Goal: Task Accomplishment & Management: Complete application form

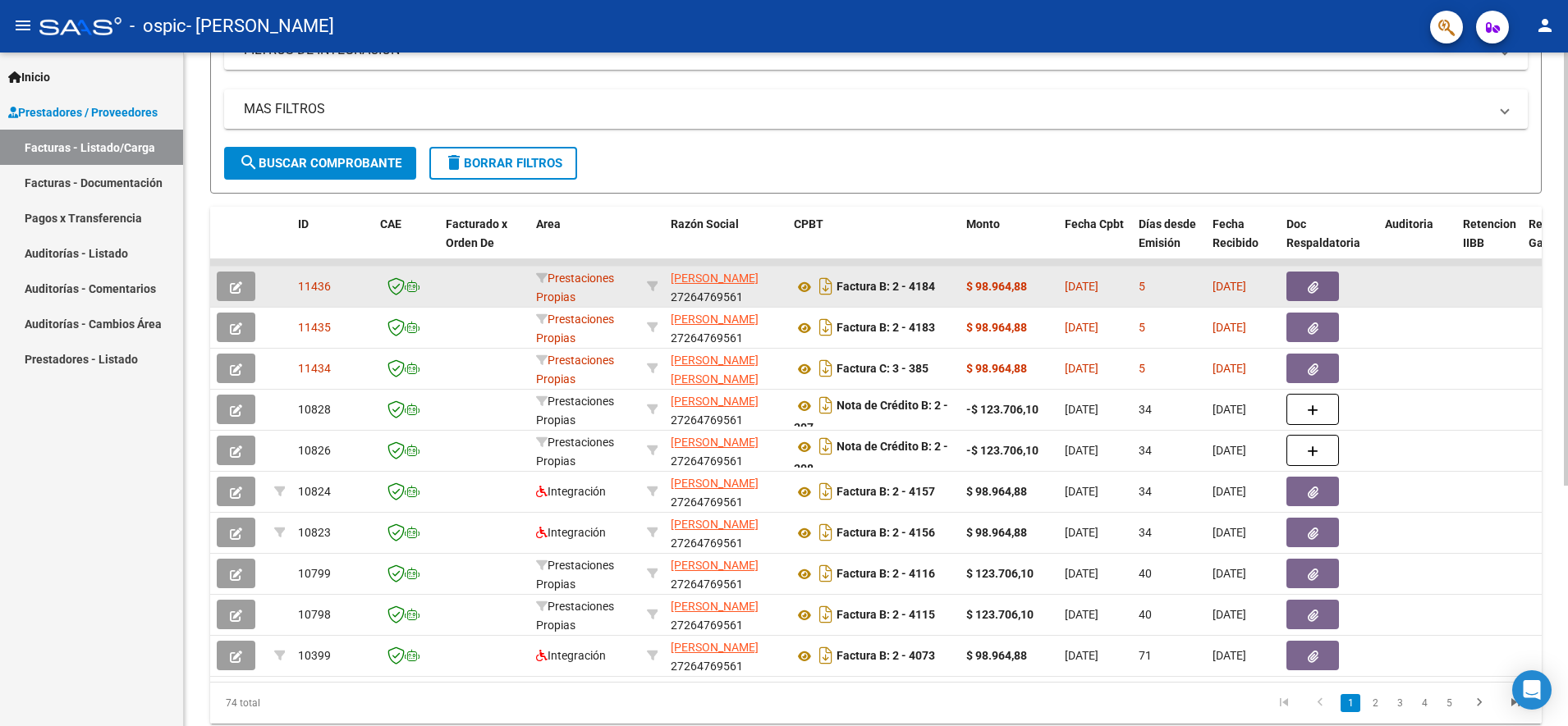
click at [233, 287] on icon "button" at bounding box center [236, 288] width 13 height 13
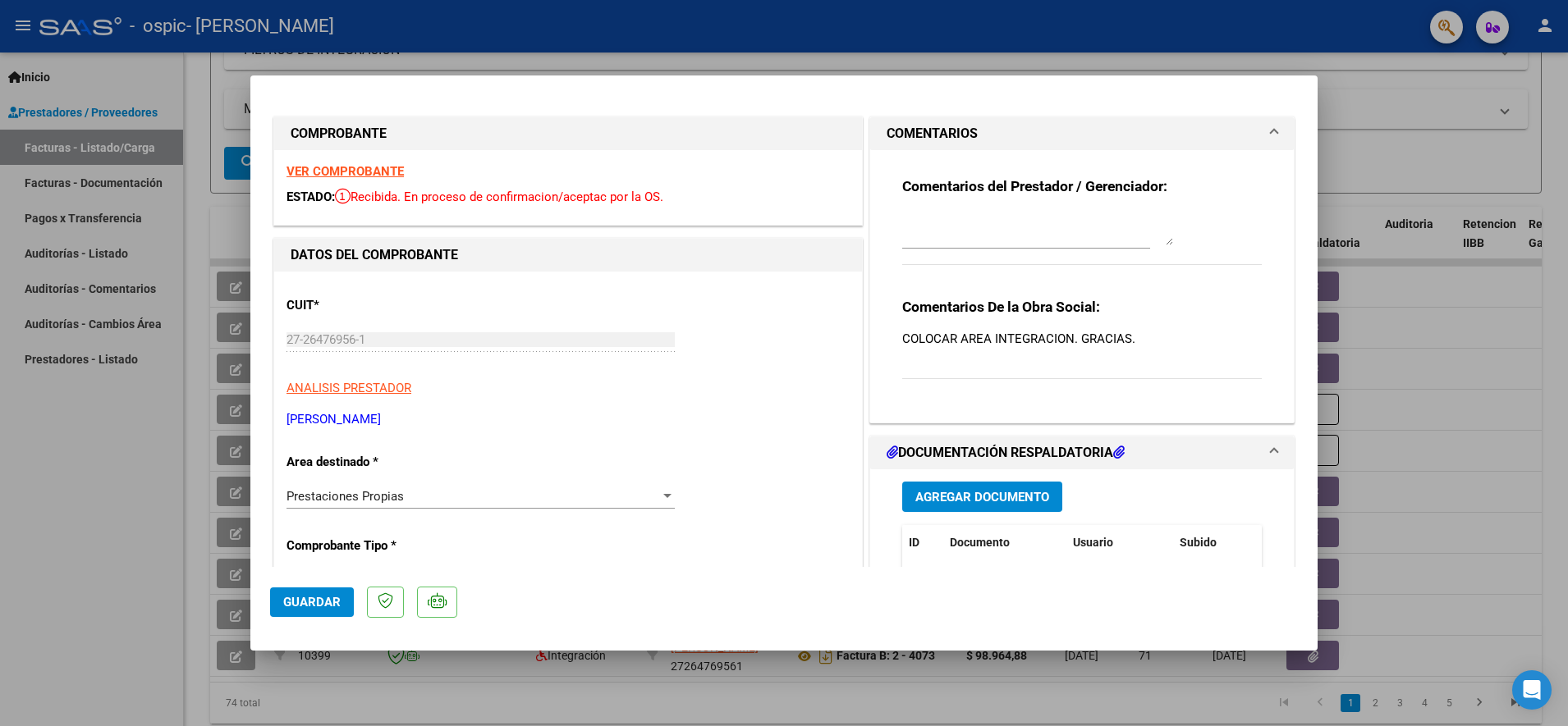
scroll to position [102, 0]
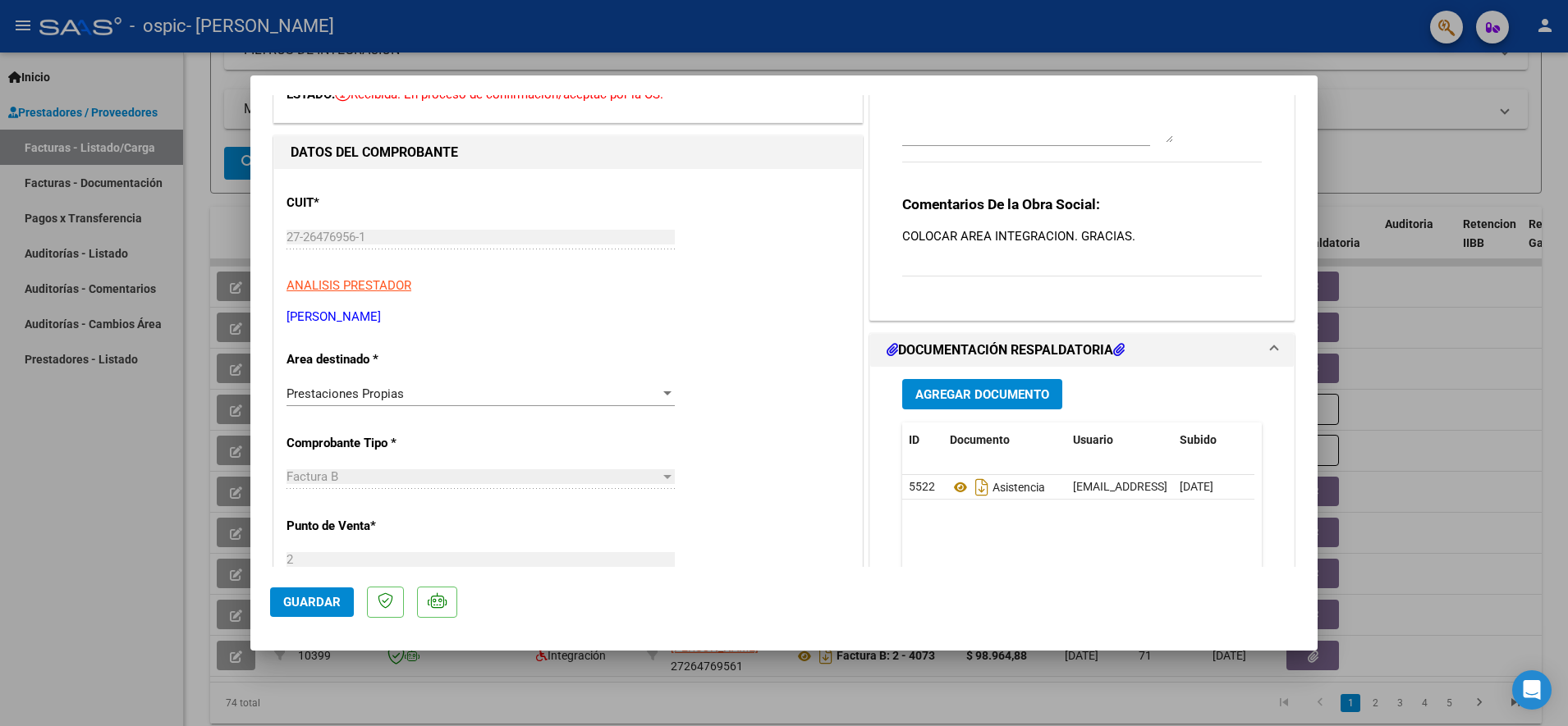
click at [392, 391] on span "Prestaciones Propias" at bounding box center [345, 394] width 118 height 14
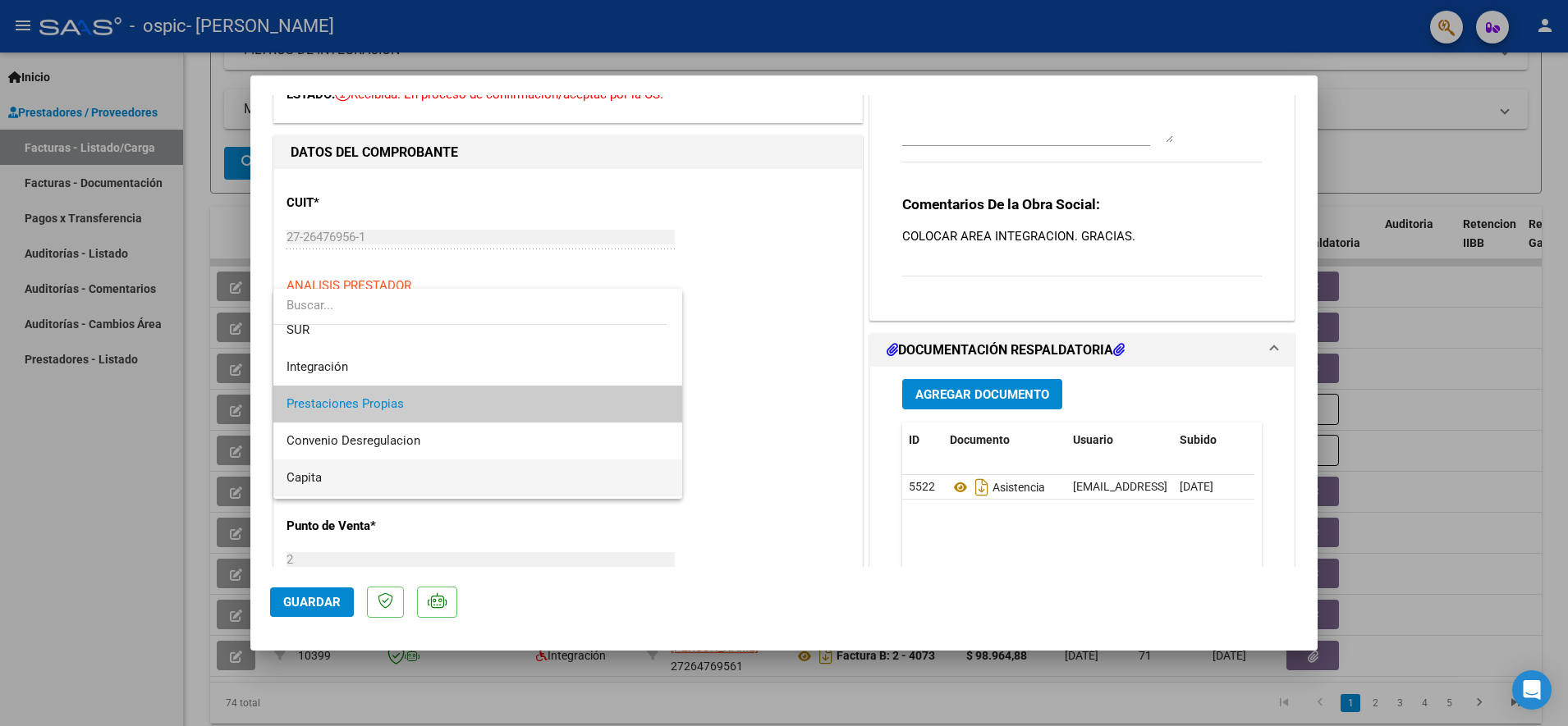
scroll to position [57, 0]
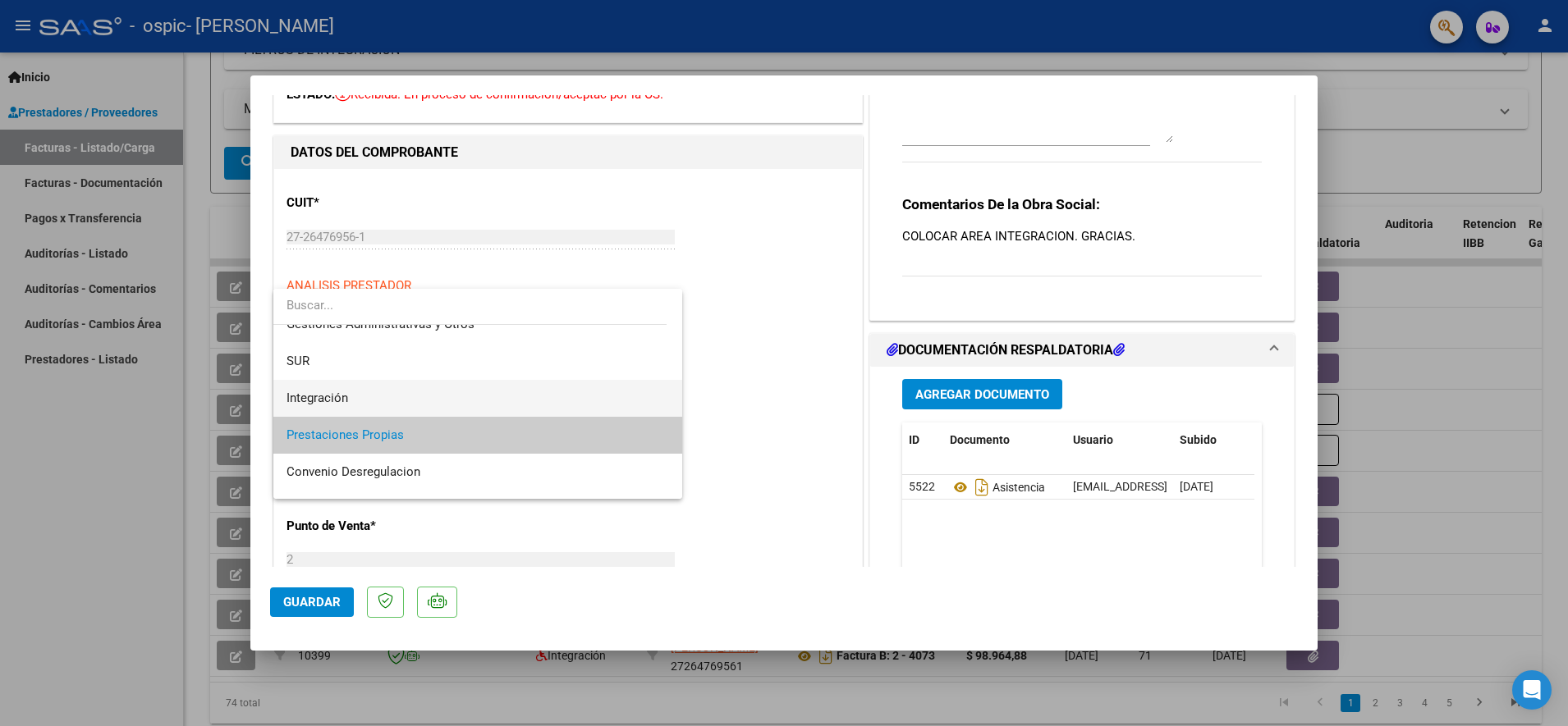
click at [352, 388] on span "Integración" at bounding box center [477, 398] width 382 height 37
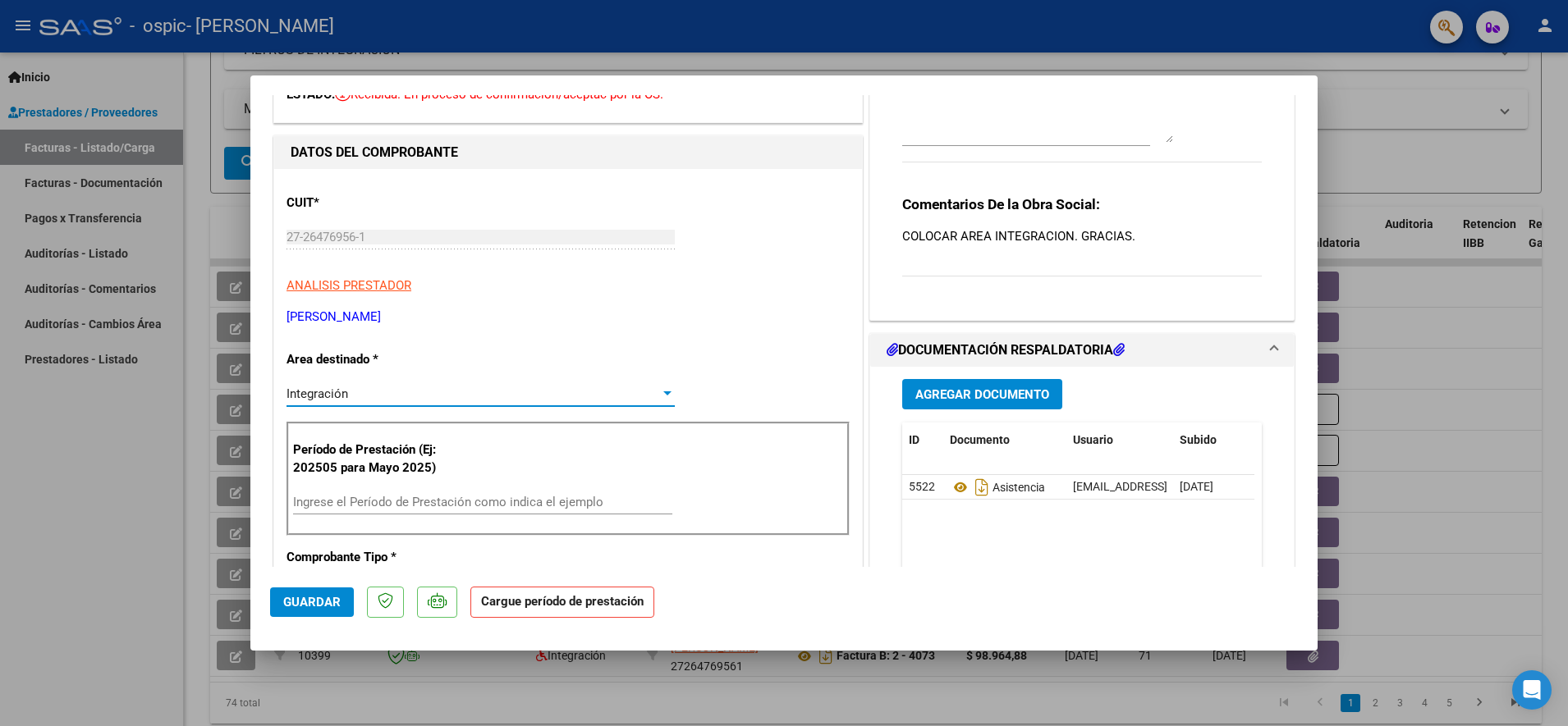
scroll to position [205, 0]
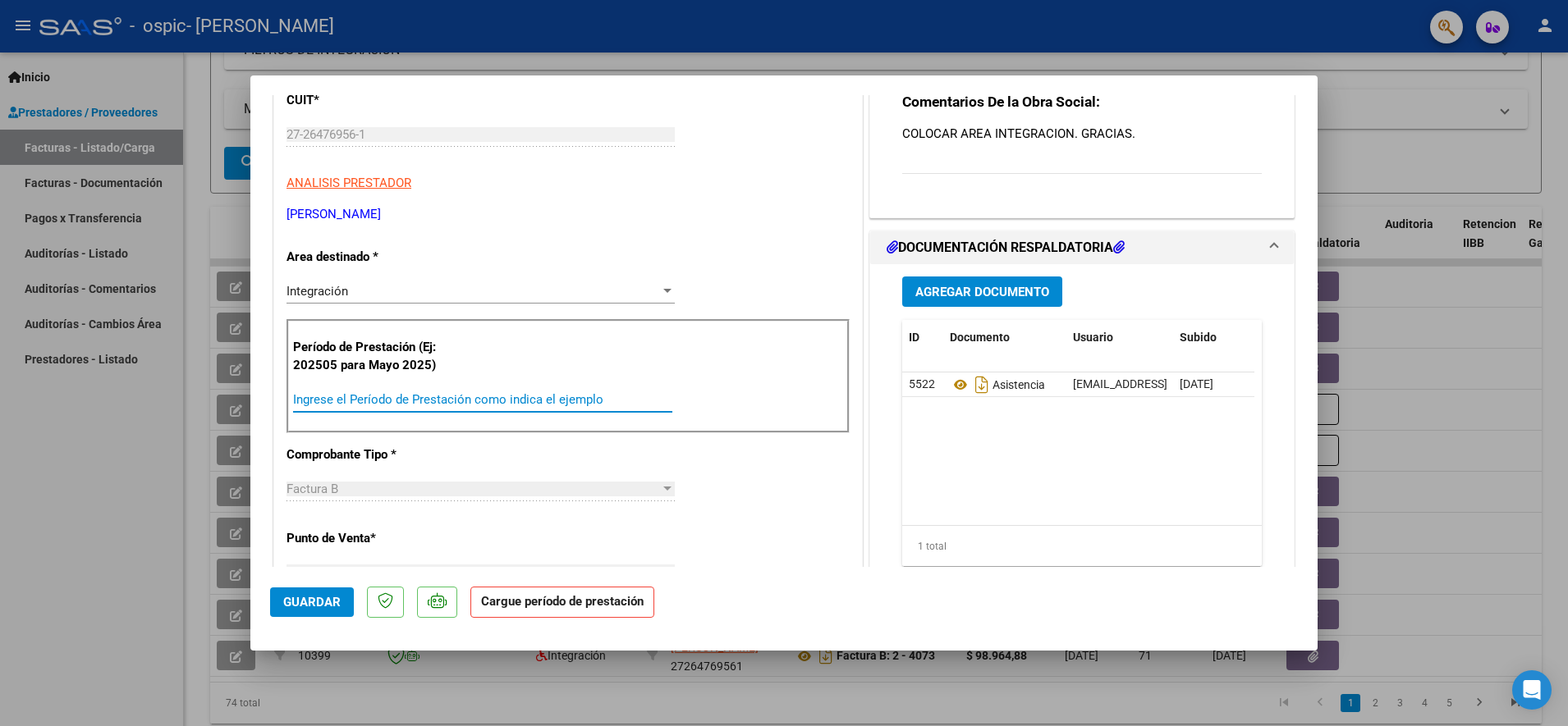
click at [389, 396] on input "Ingrese el Período de Prestación como indica el ejemplo" at bounding box center [483, 399] width 379 height 14
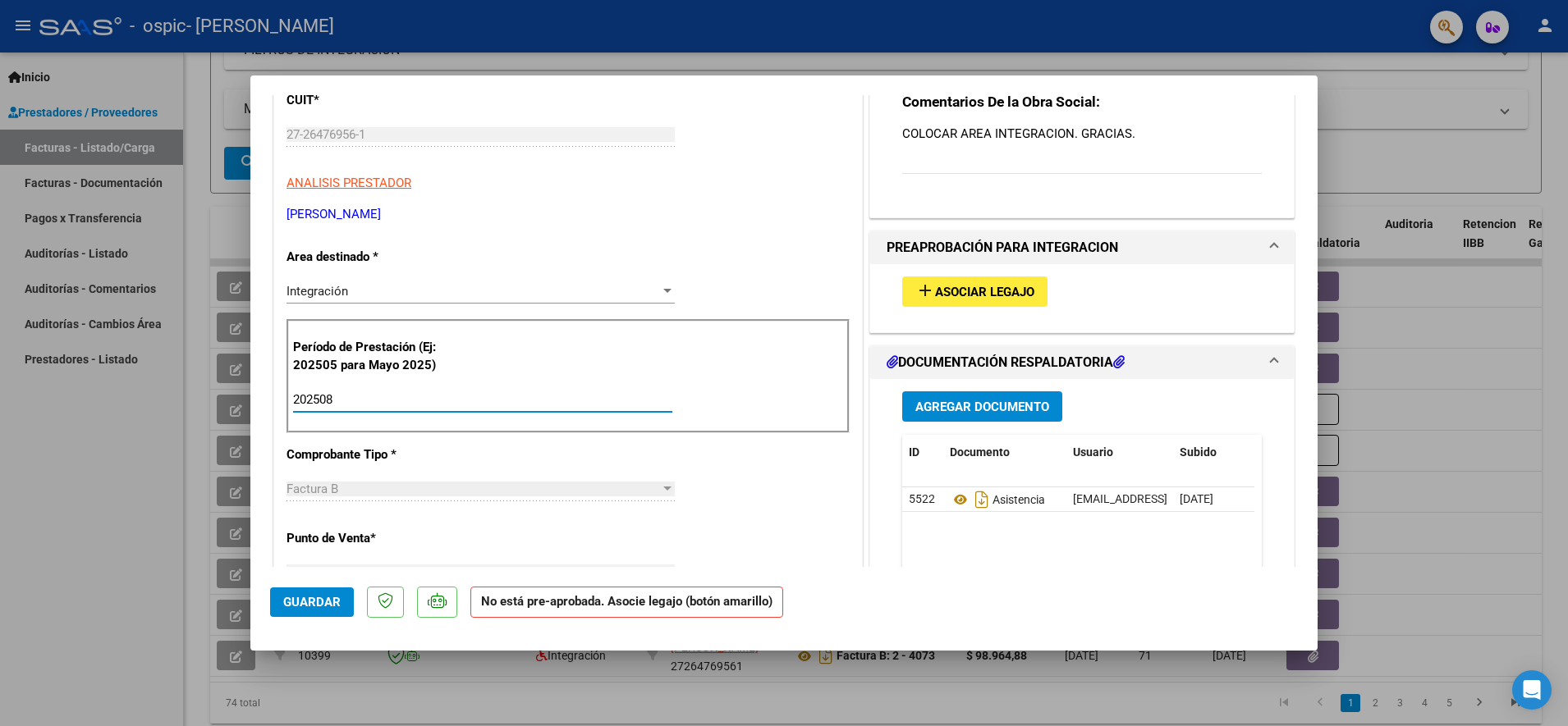
type input "202508"
click at [974, 291] on span "Asociar Legajo" at bounding box center [984, 292] width 99 height 14
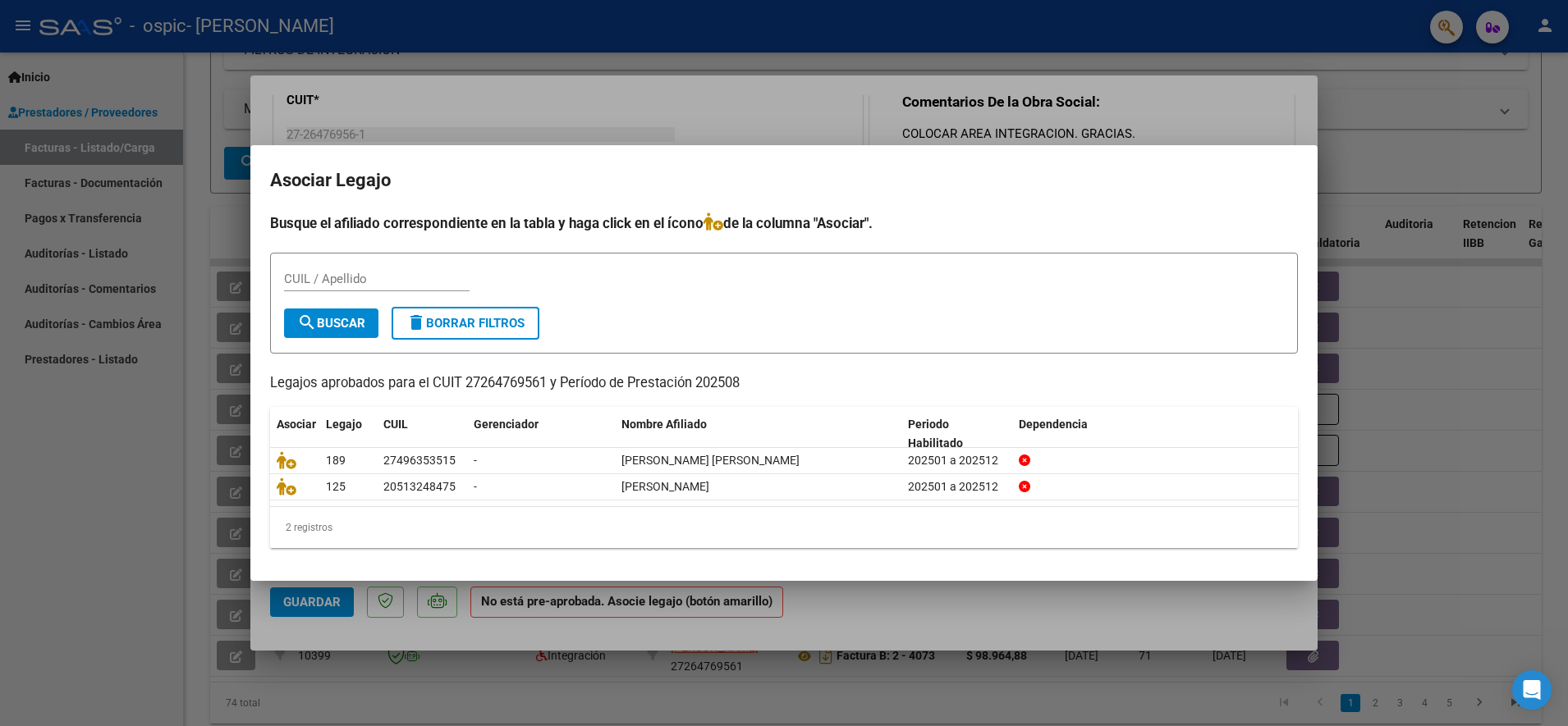
click at [1247, 130] on div at bounding box center [784, 363] width 1568 height 726
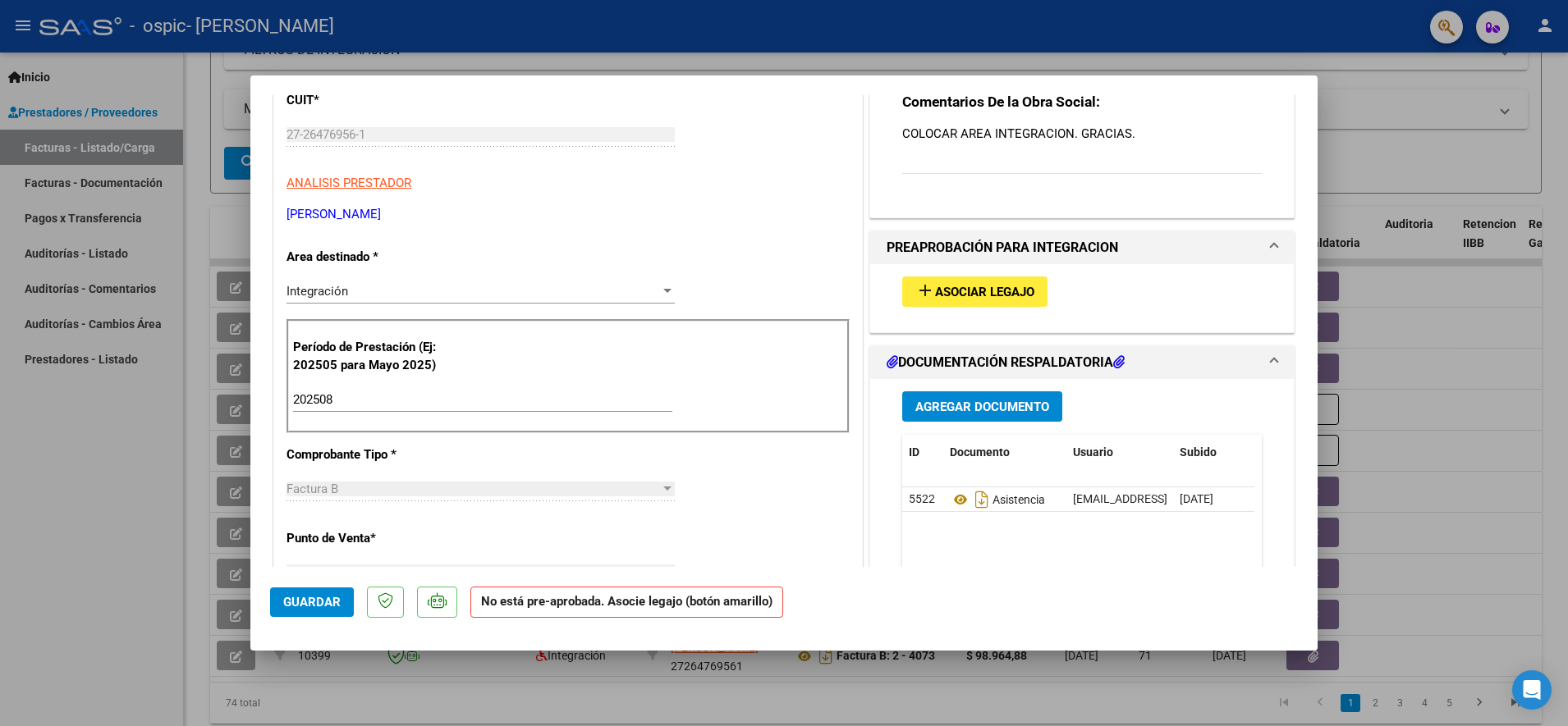
scroll to position [307, 0]
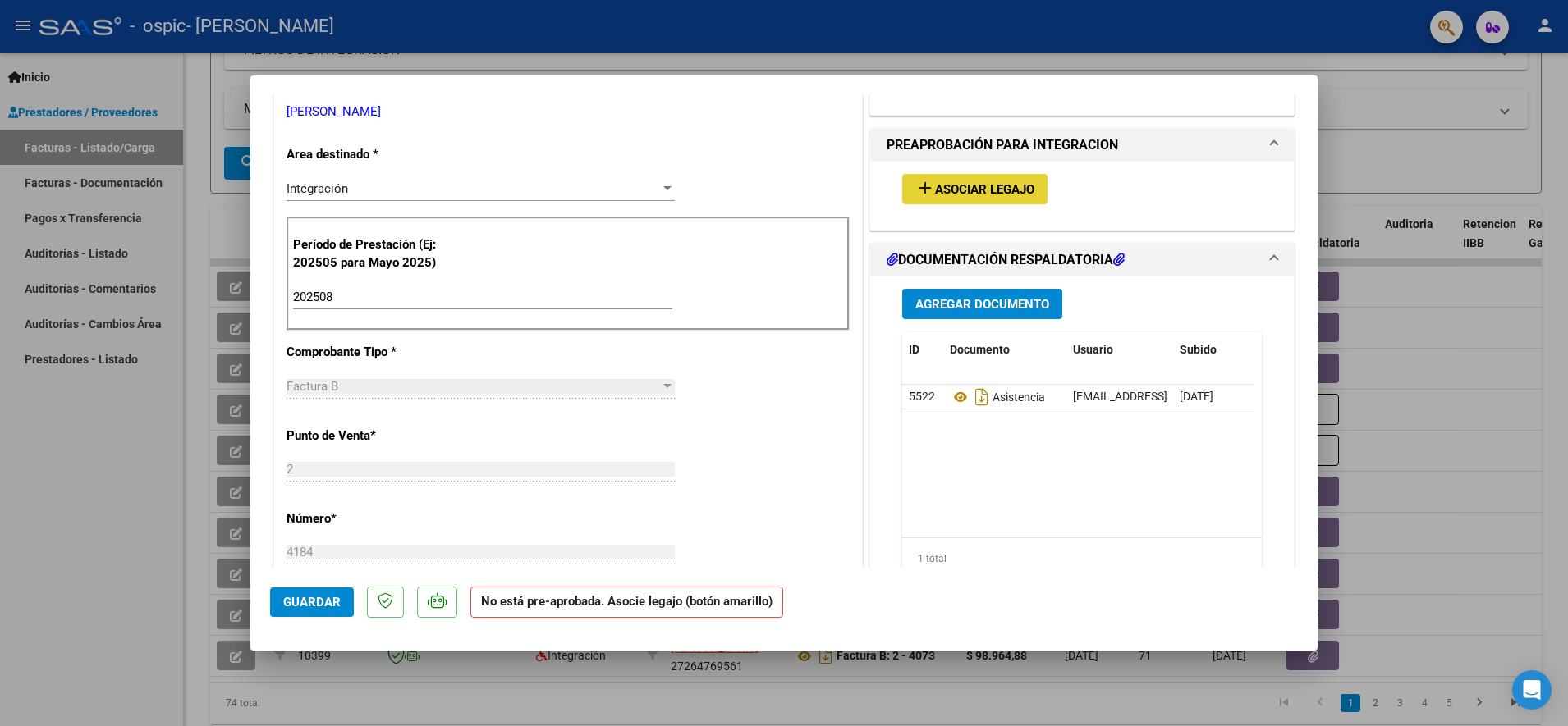
click at [915, 195] on mat-icon "add" at bounding box center [925, 188] width 20 height 20
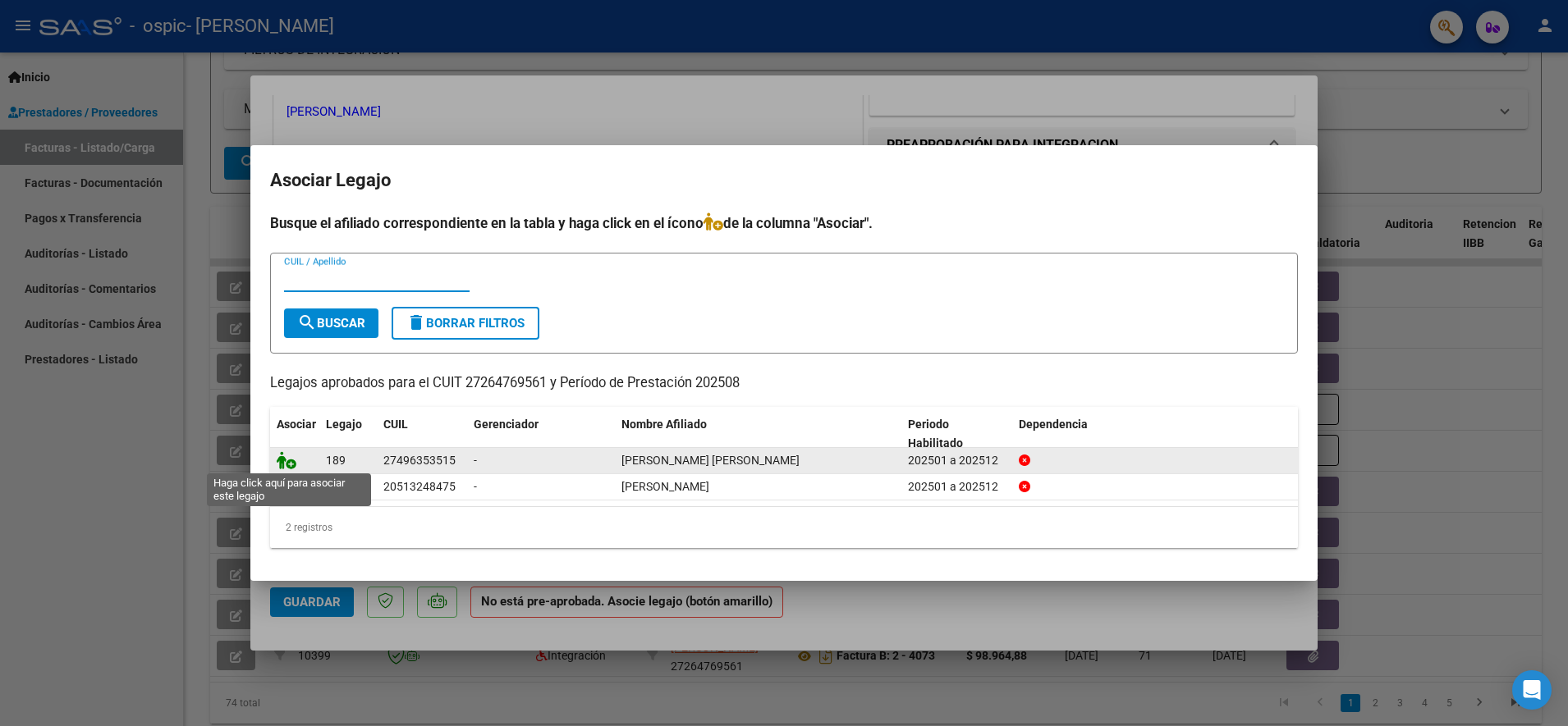
click at [286, 457] on icon at bounding box center [287, 460] width 20 height 18
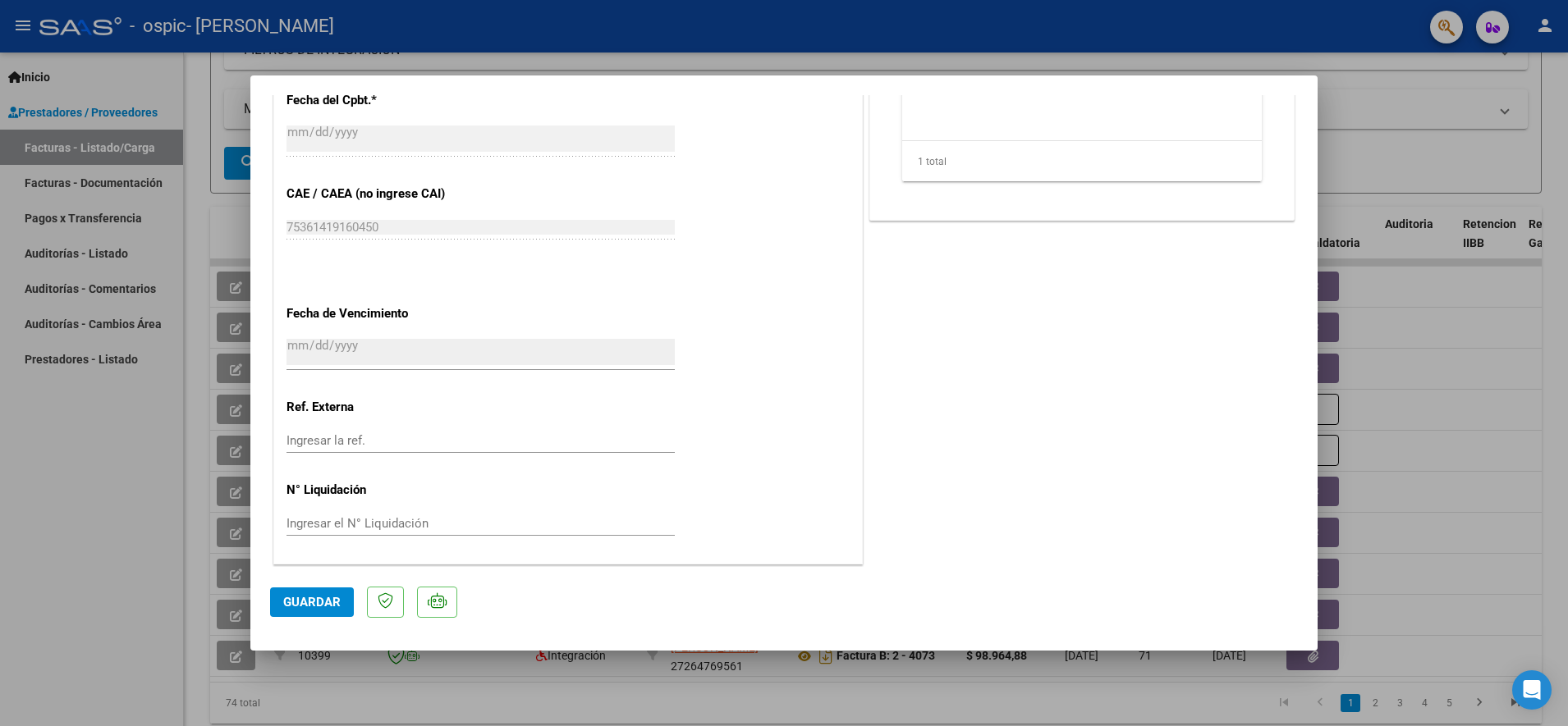
scroll to position [936, 0]
click at [298, 610] on button "Guardar" at bounding box center [311, 602] width 84 height 30
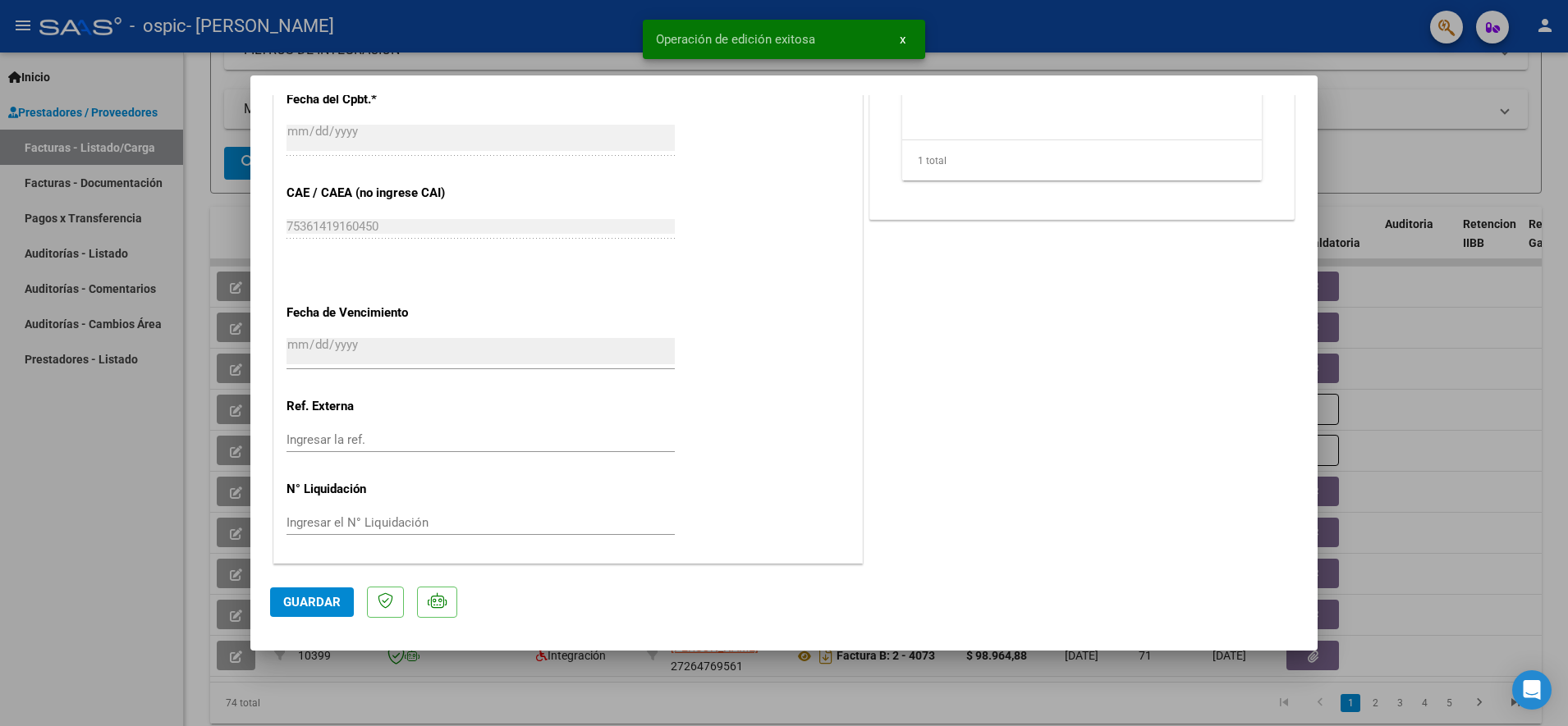
click at [1383, 231] on div at bounding box center [784, 363] width 1568 height 726
type input "$ 0,00"
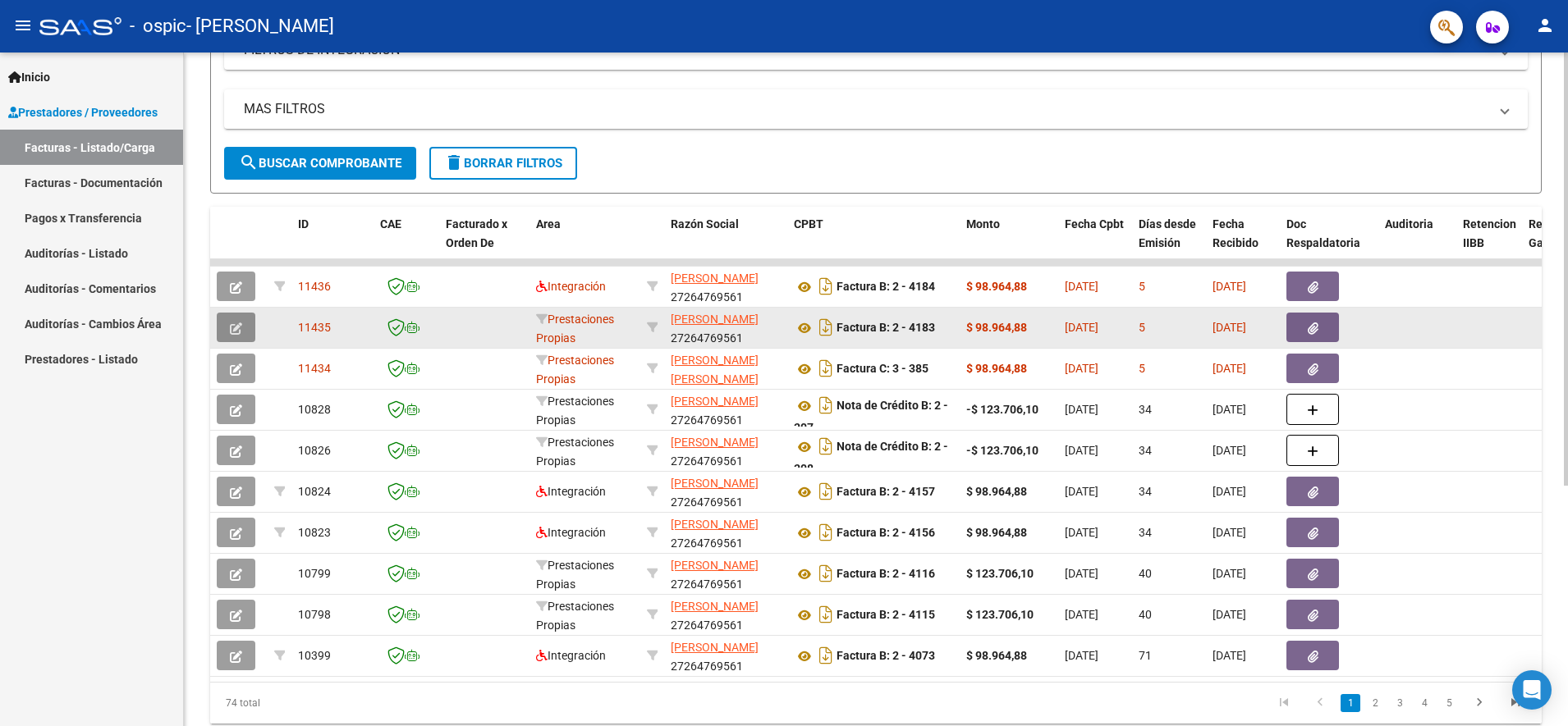
click at [227, 330] on button "button" at bounding box center [236, 327] width 39 height 30
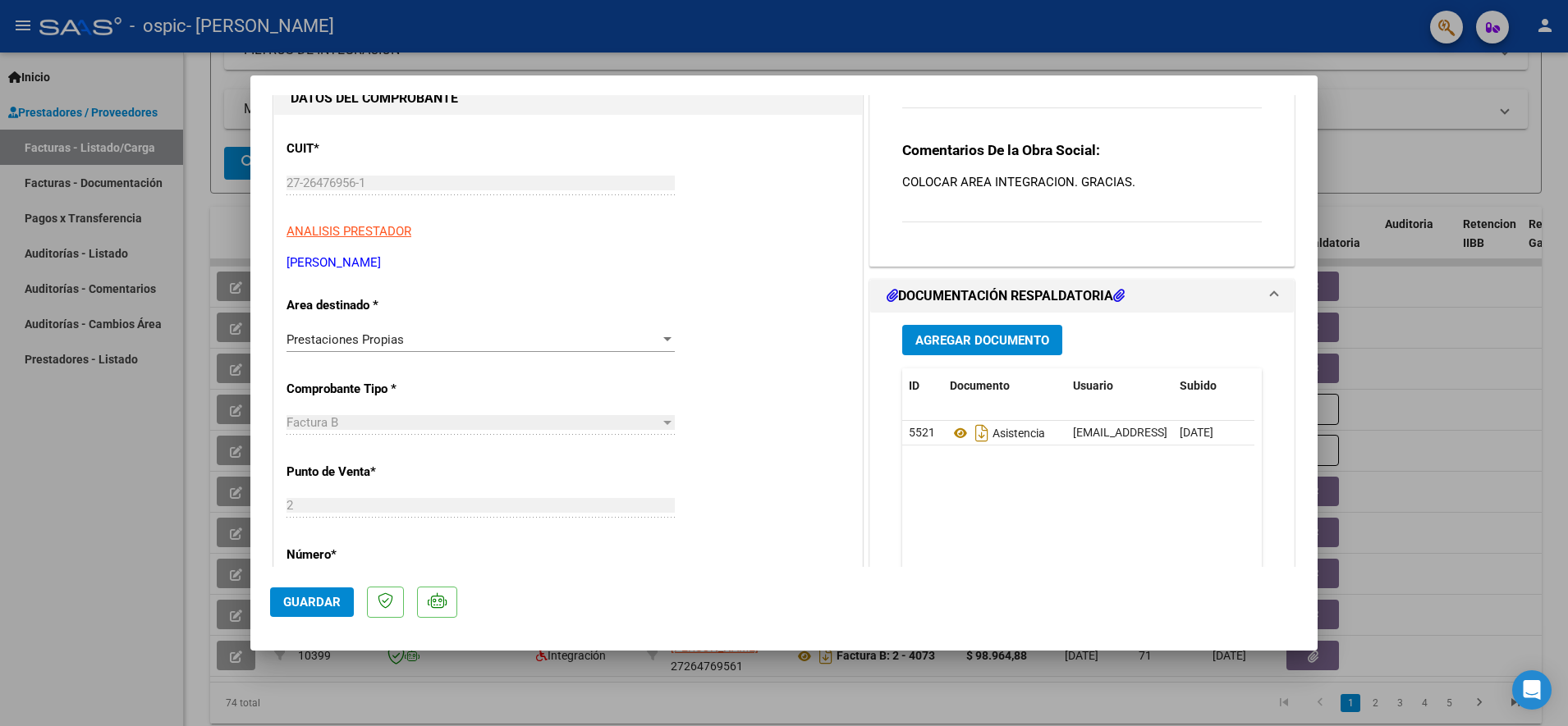
scroll to position [205, 0]
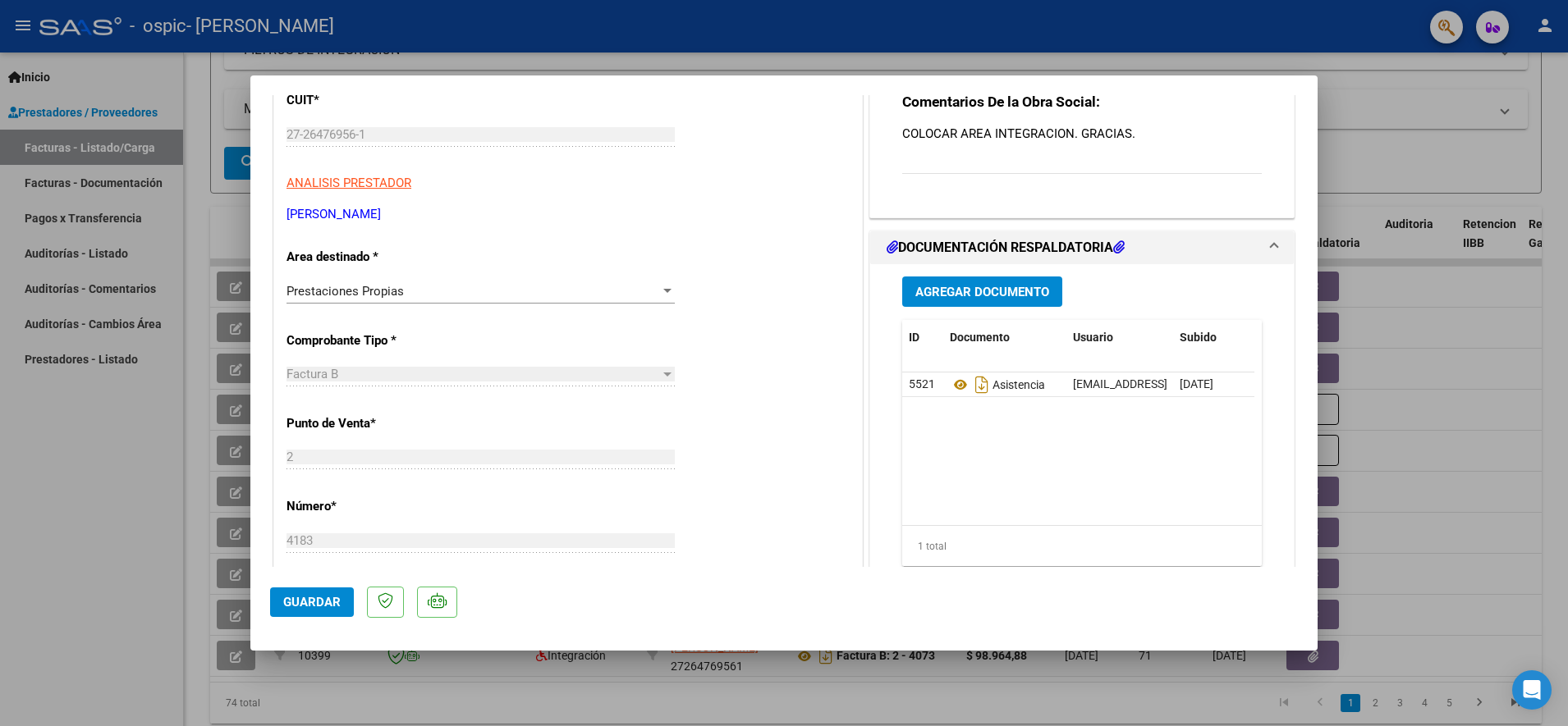
click at [393, 291] on span "Prestaciones Propias" at bounding box center [345, 291] width 118 height 14
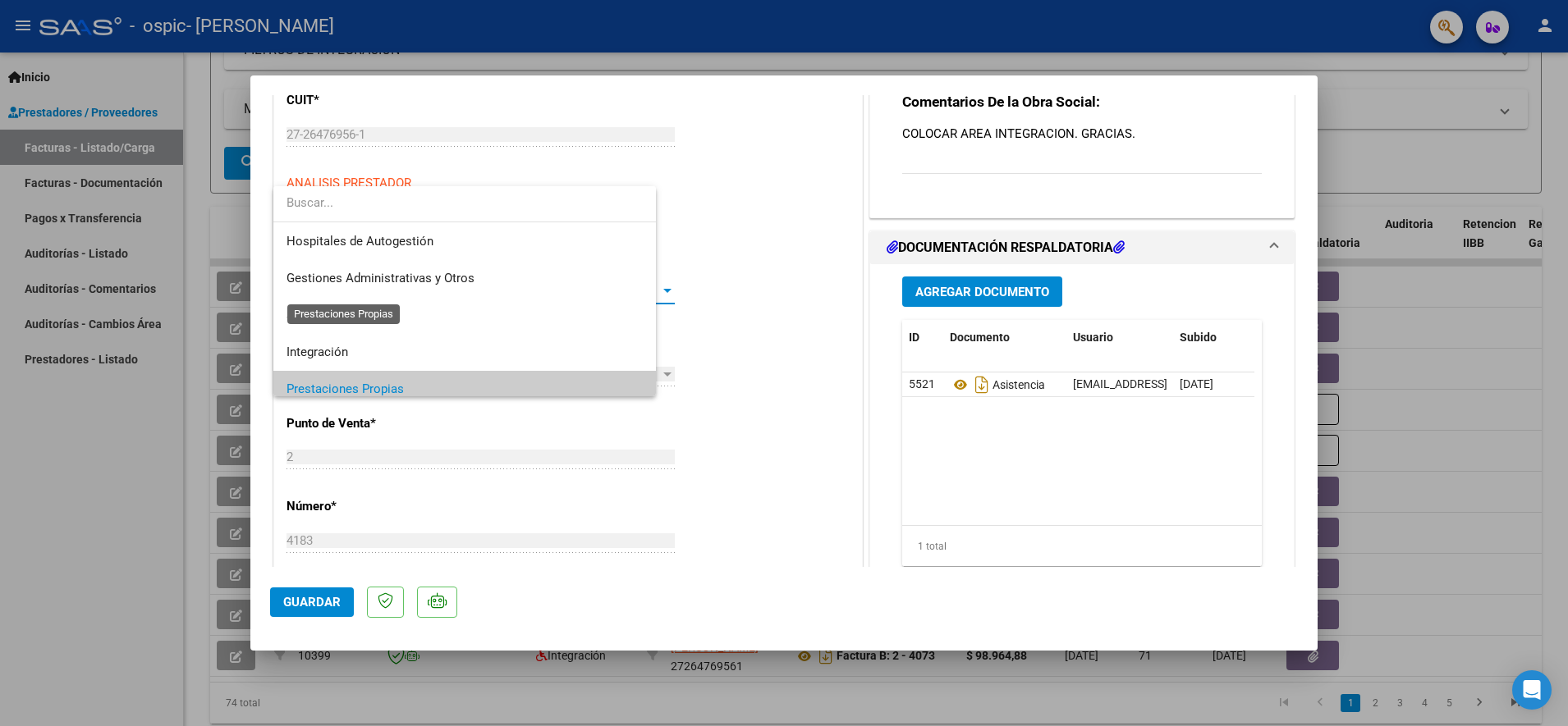
scroll to position [99, 0]
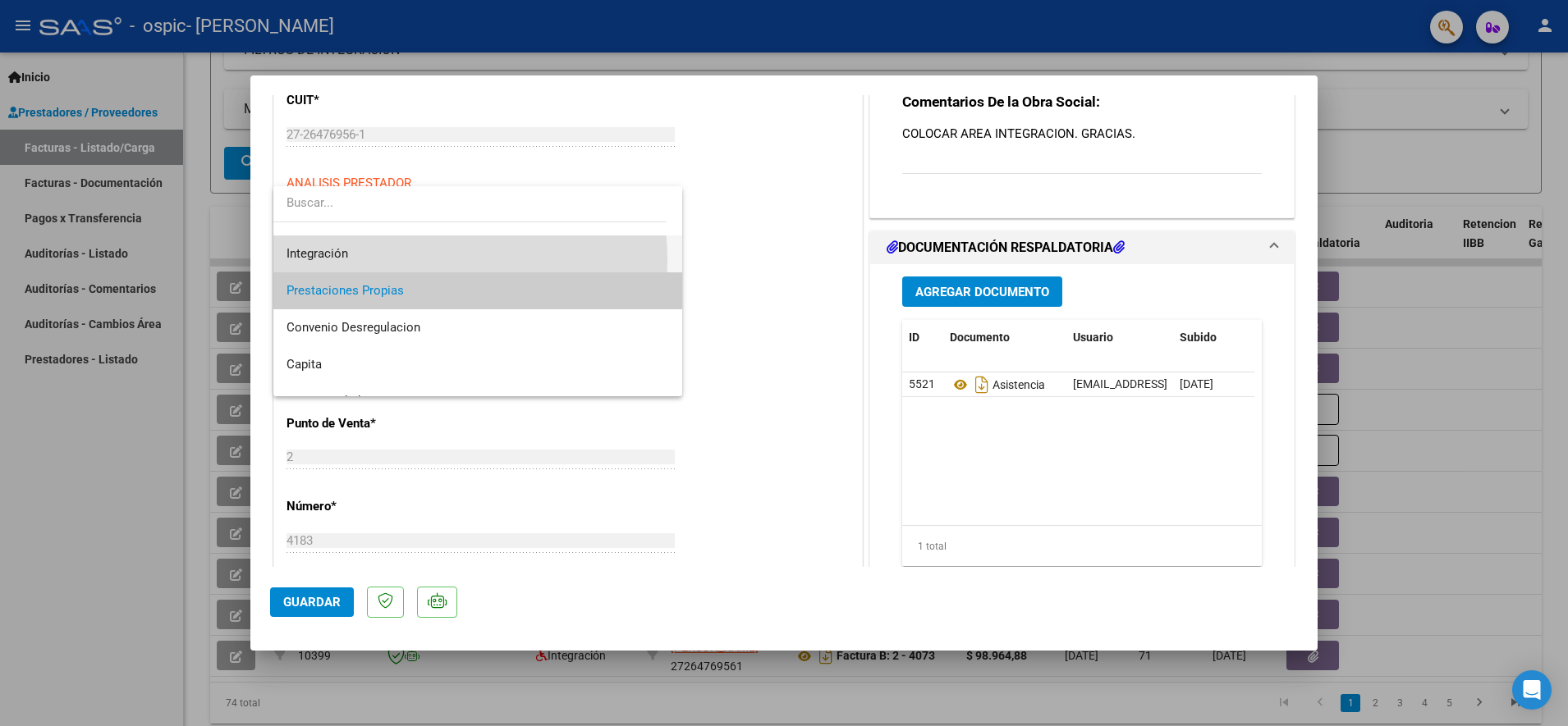
click at [385, 260] on span "Integración" at bounding box center [477, 253] width 382 height 37
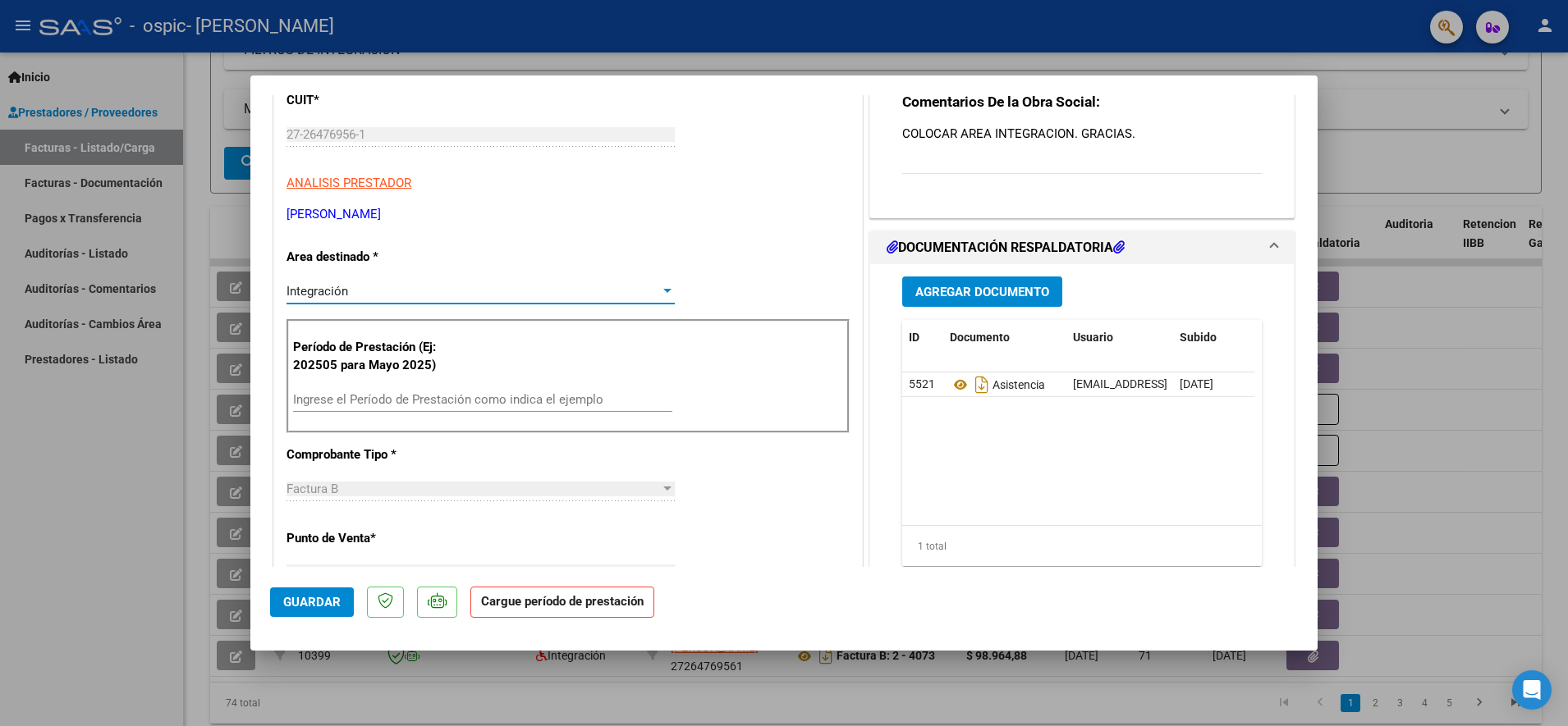
click at [396, 384] on div "Período de Prestación (Ej: 202505 para Mayo 2025) Ingrese el Período de Prestac…" at bounding box center [568, 376] width 563 height 115
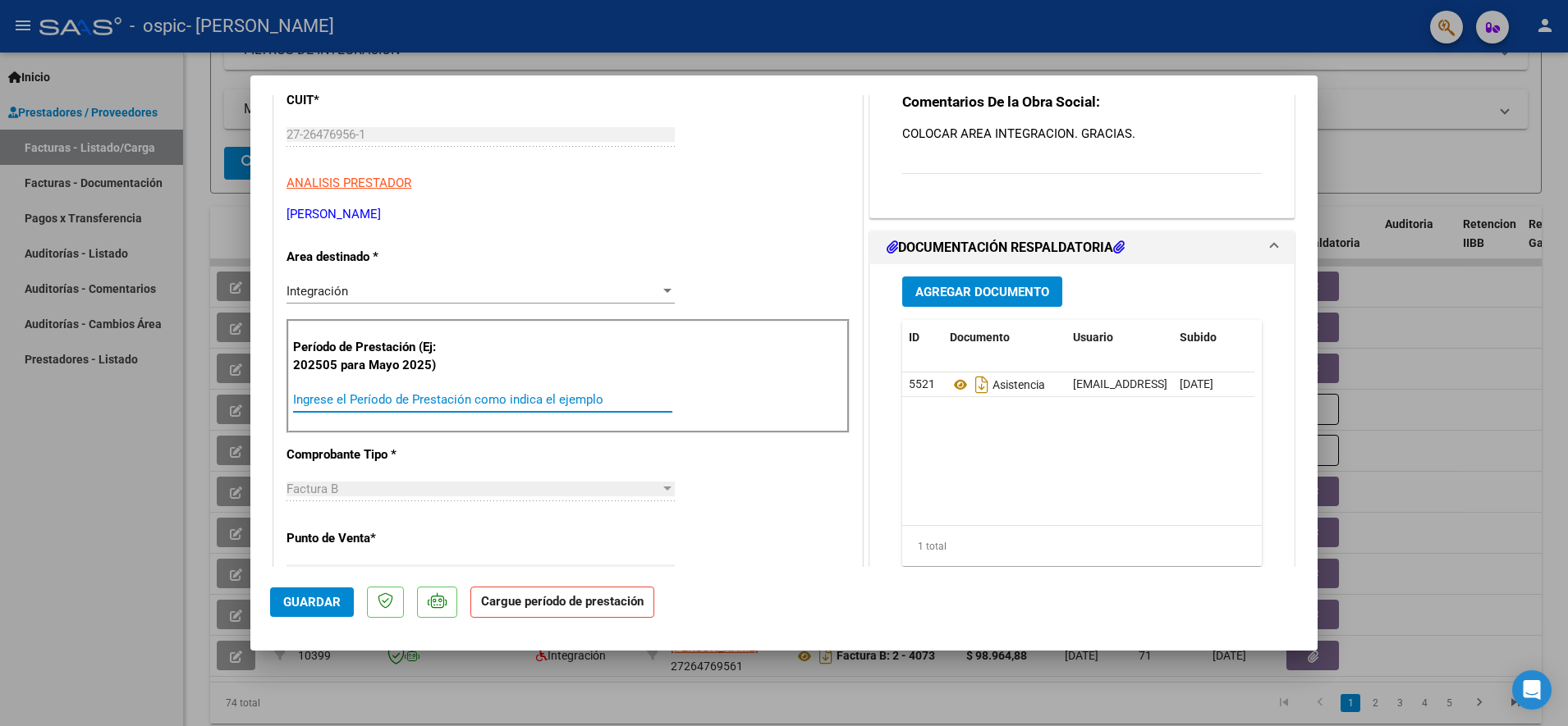
click at [388, 399] on input "Ingrese el Período de Prestación como indica el ejemplo" at bounding box center [483, 399] width 379 height 14
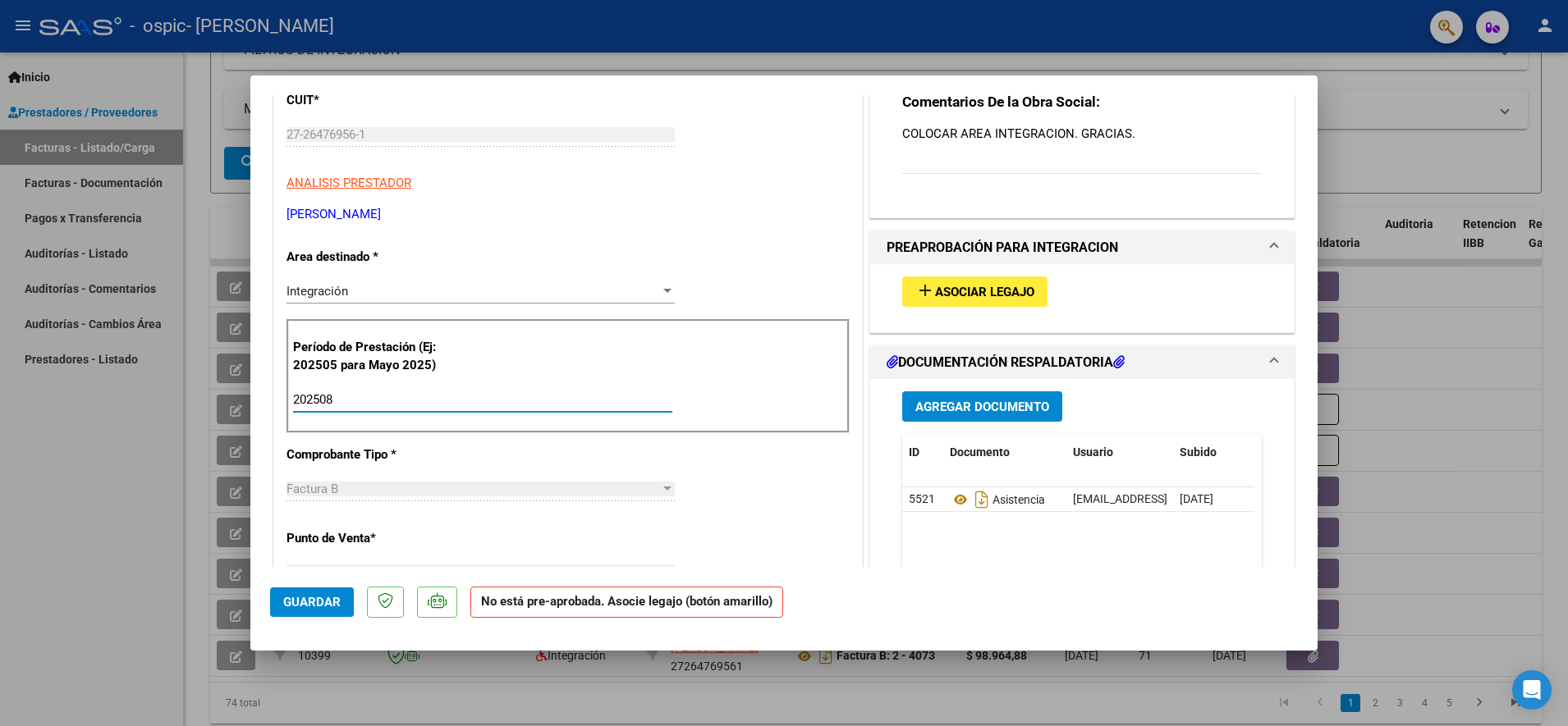
type input "202508"
click at [947, 293] on span "Asociar Legajo" at bounding box center [984, 292] width 99 height 14
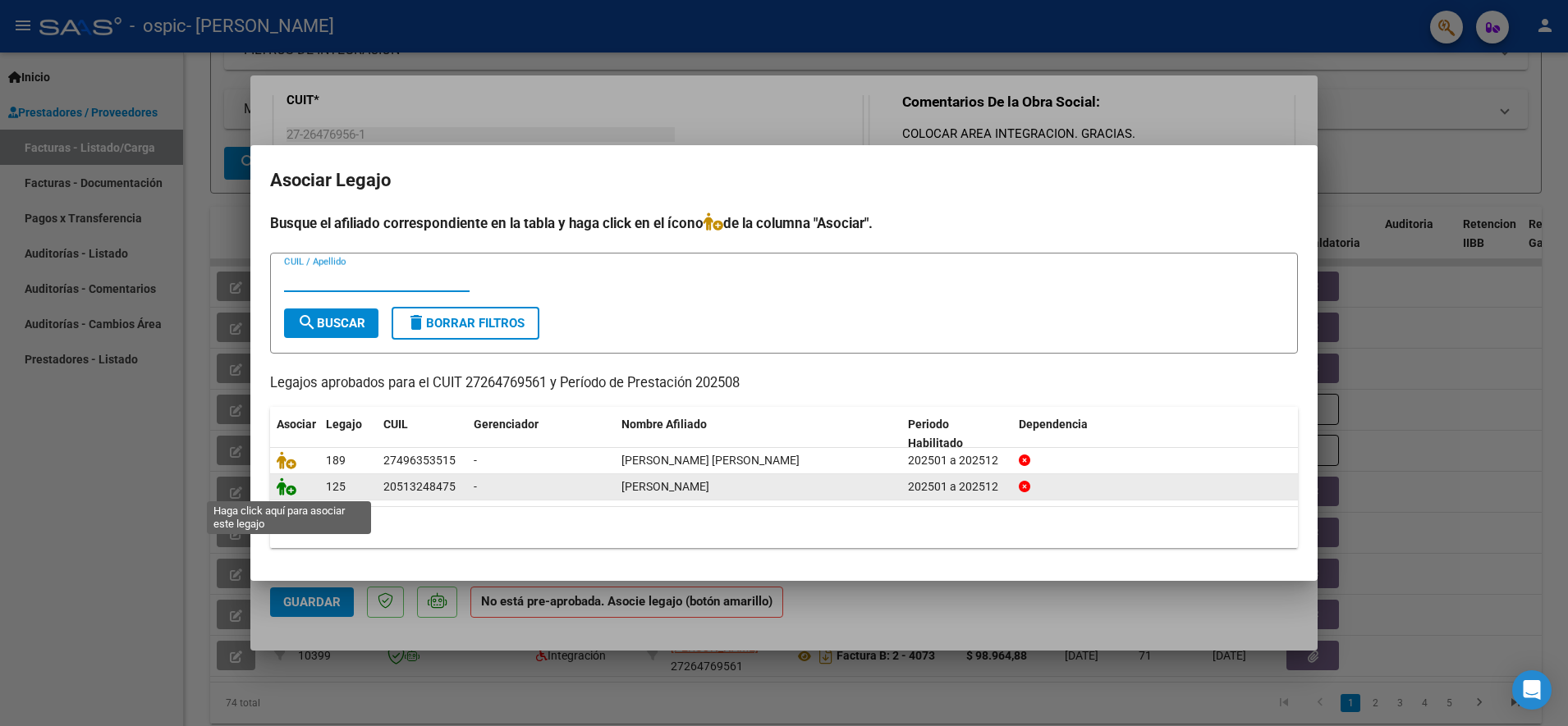
click at [287, 486] on icon at bounding box center [287, 486] width 20 height 18
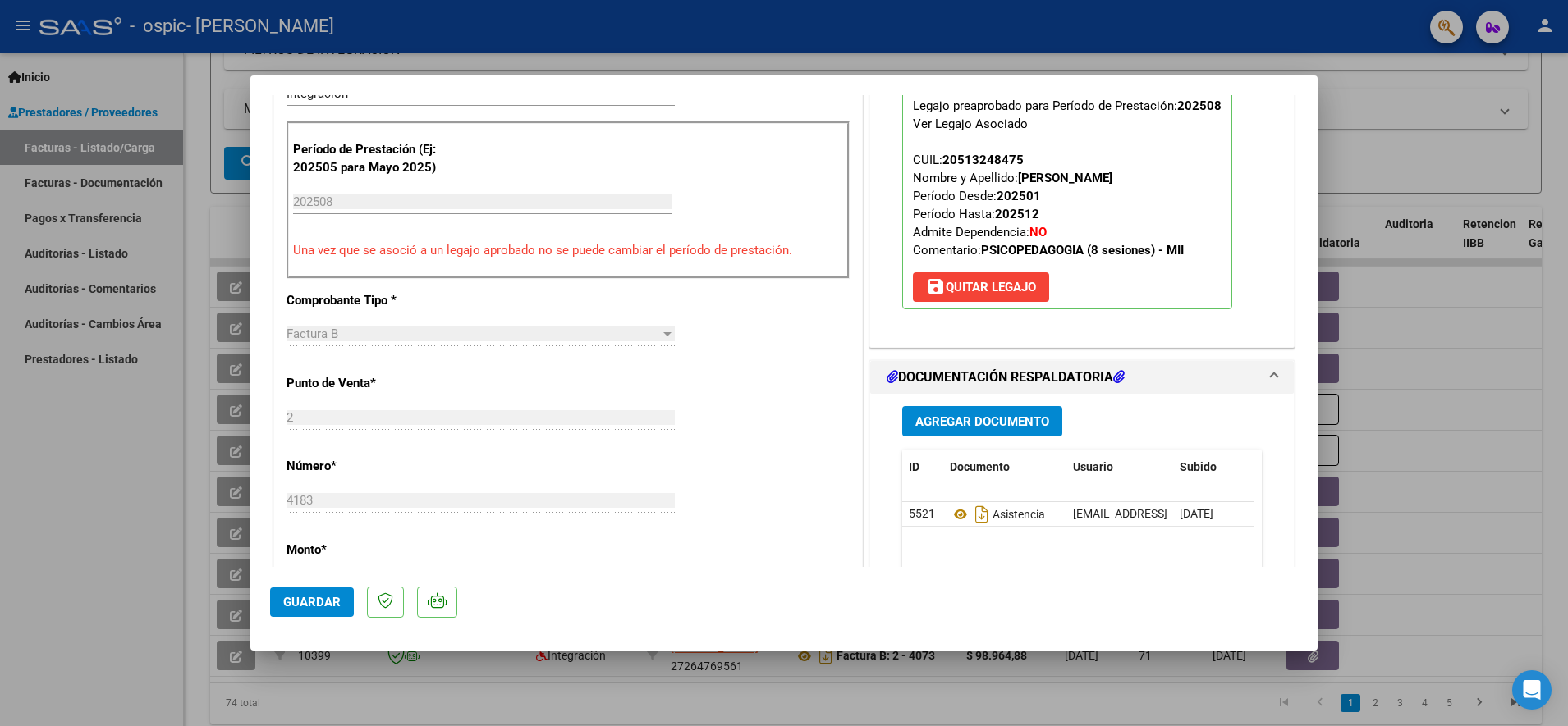
scroll to position [615, 0]
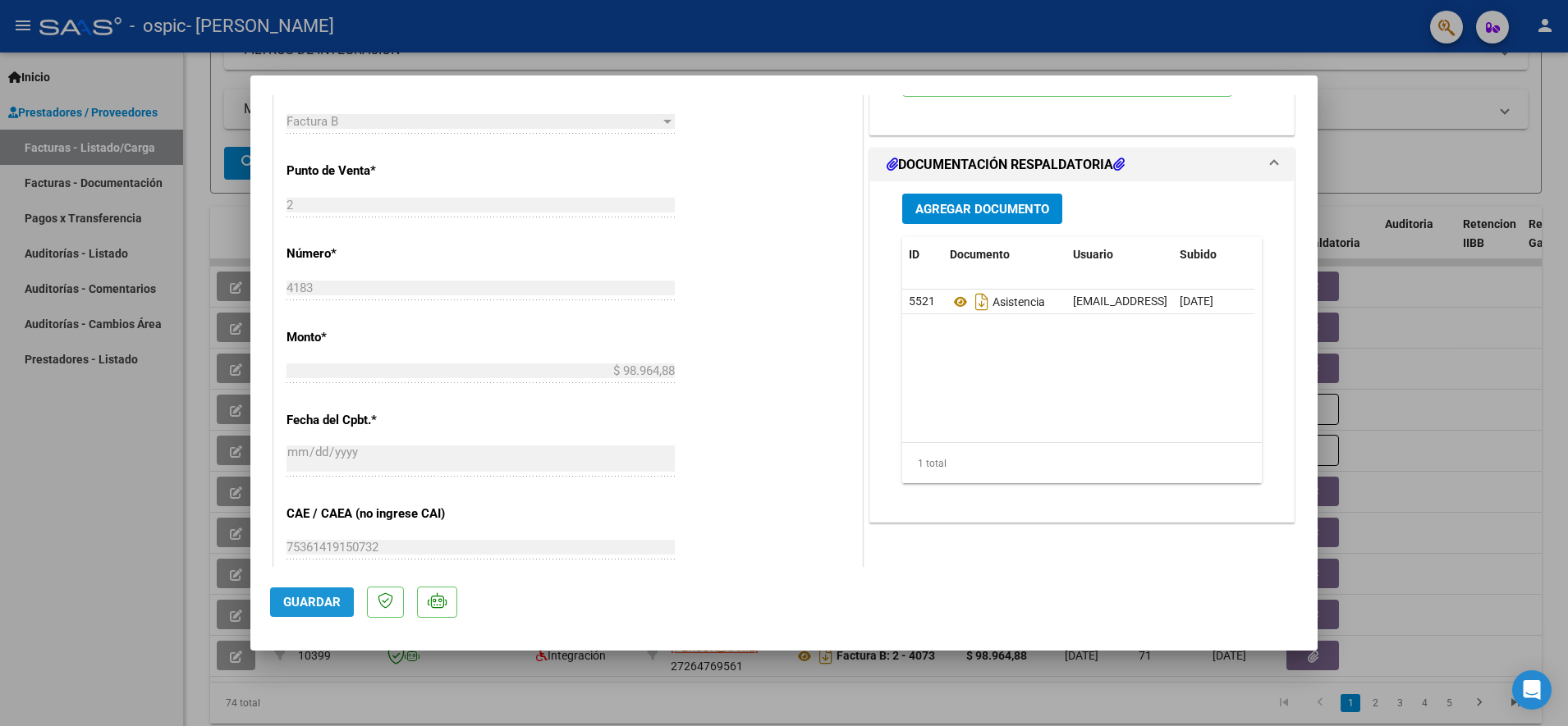
click at [298, 599] on span "Guardar" at bounding box center [312, 602] width 58 height 14
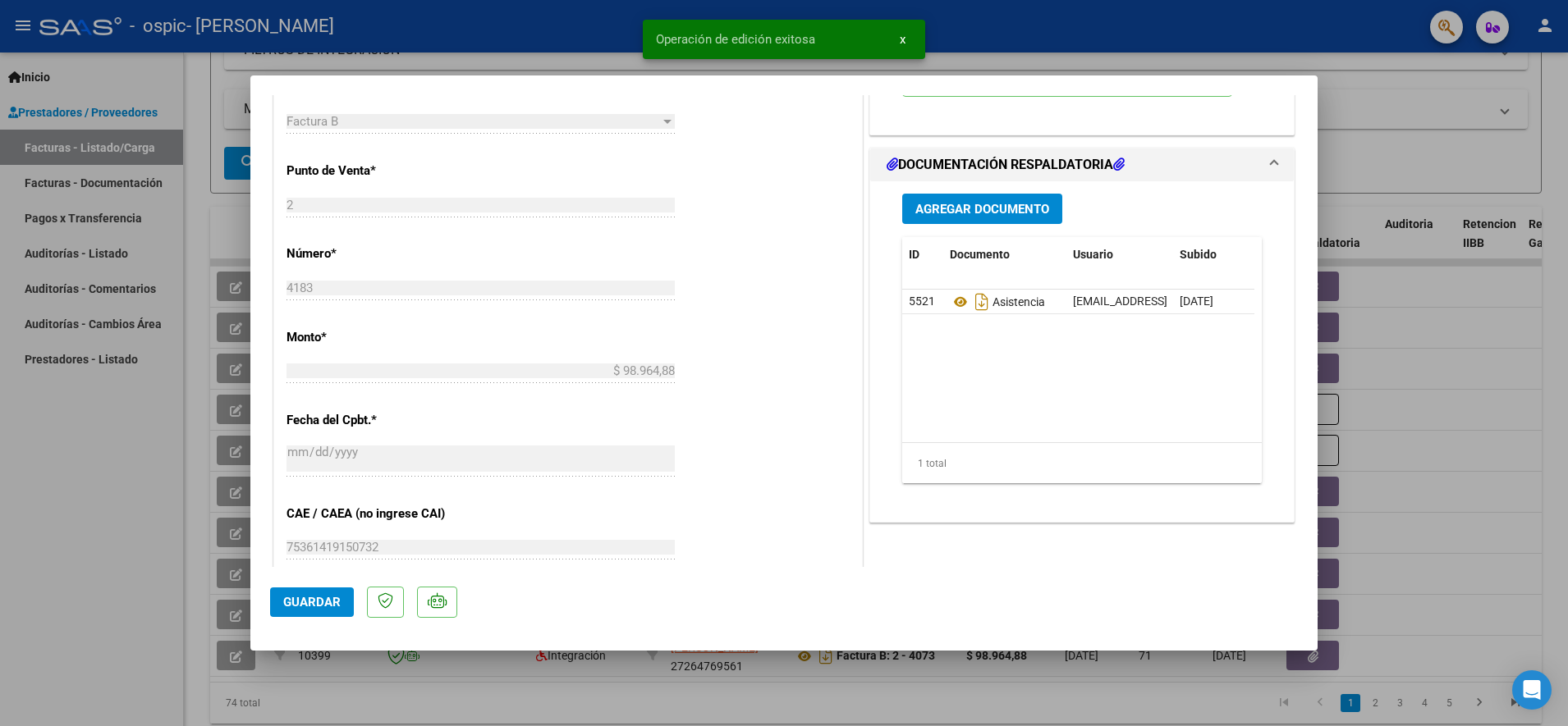
click at [1388, 103] on div at bounding box center [784, 363] width 1568 height 726
type input "$ 0,00"
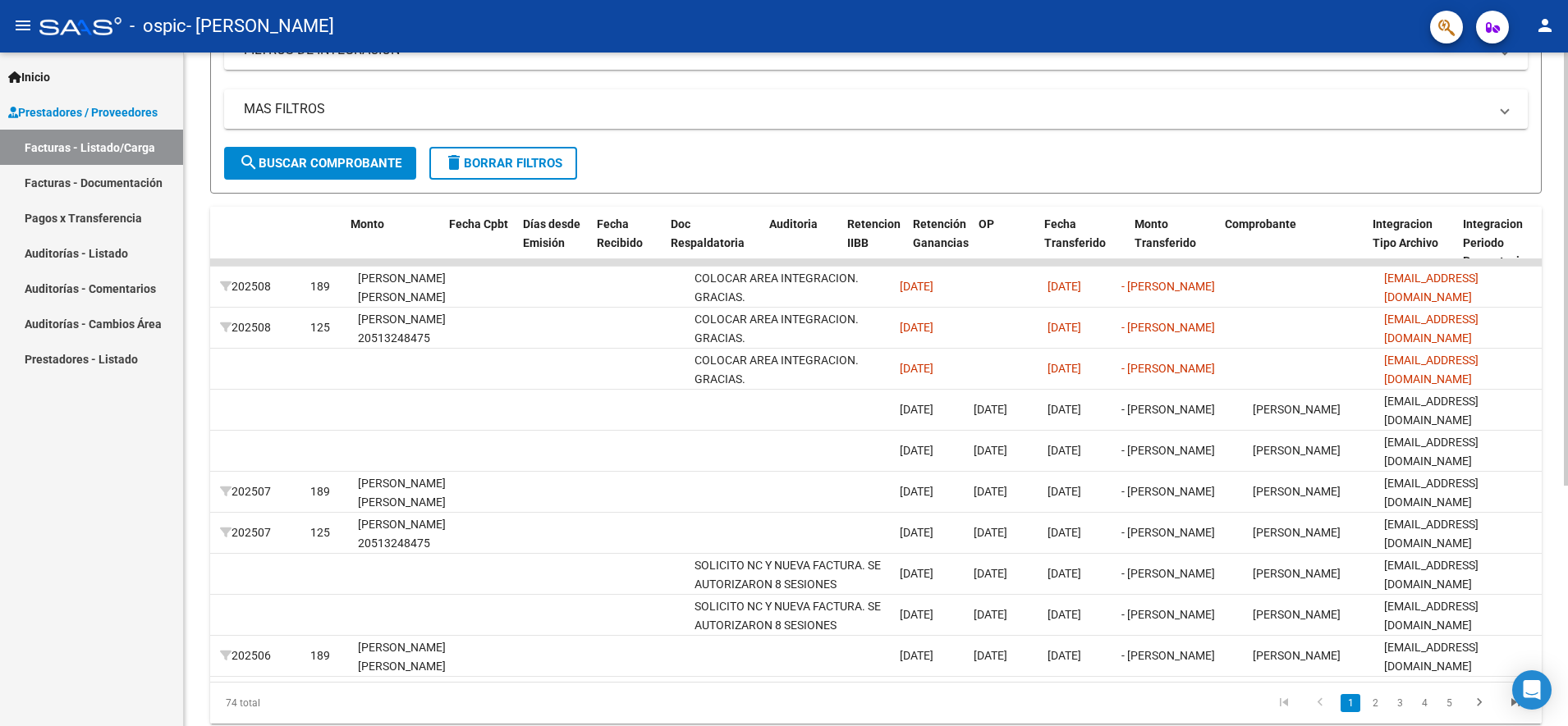
scroll to position [0, 0]
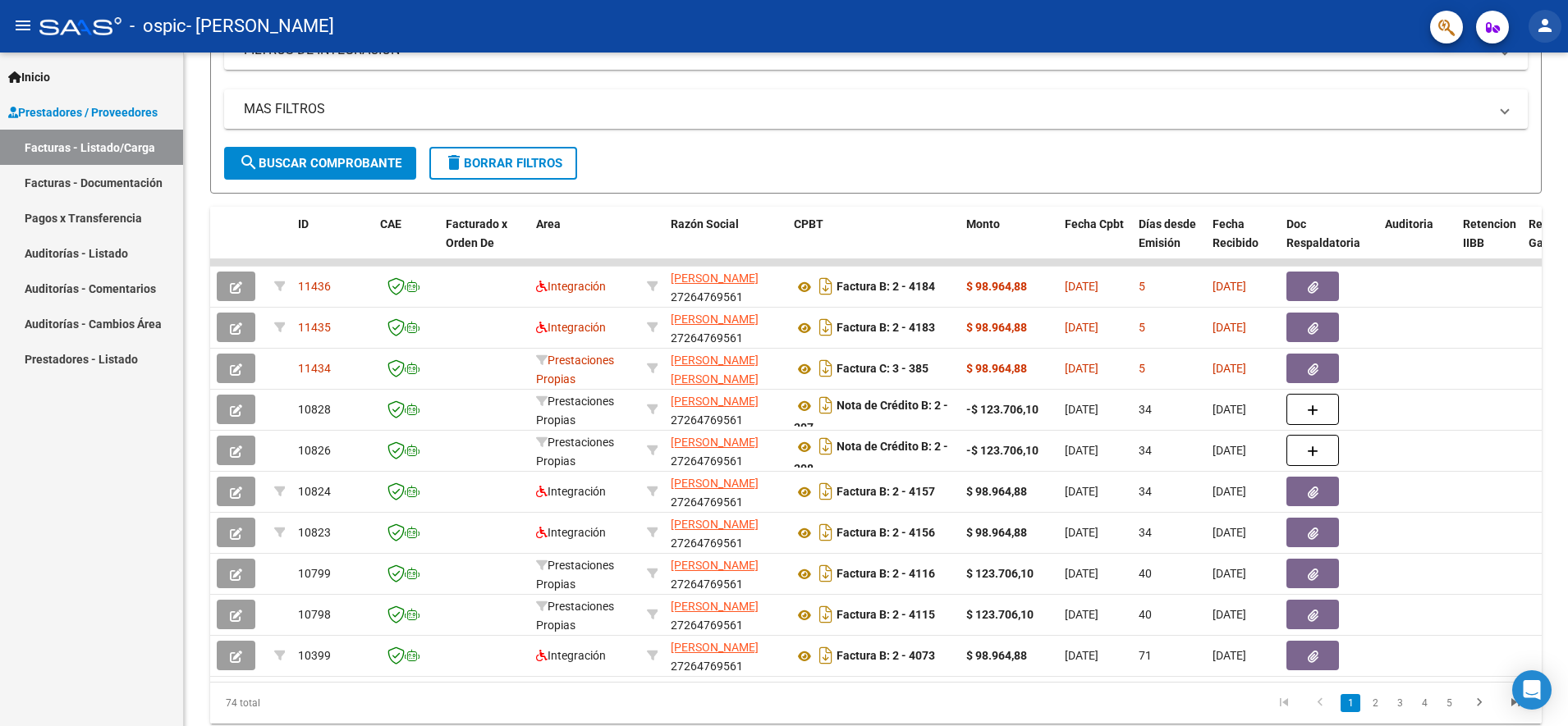
click at [1551, 17] on mat-icon "person" at bounding box center [1545, 25] width 20 height 20
click at [1521, 104] on button "exit_to_app Salir" at bounding box center [1510, 109] width 100 height 40
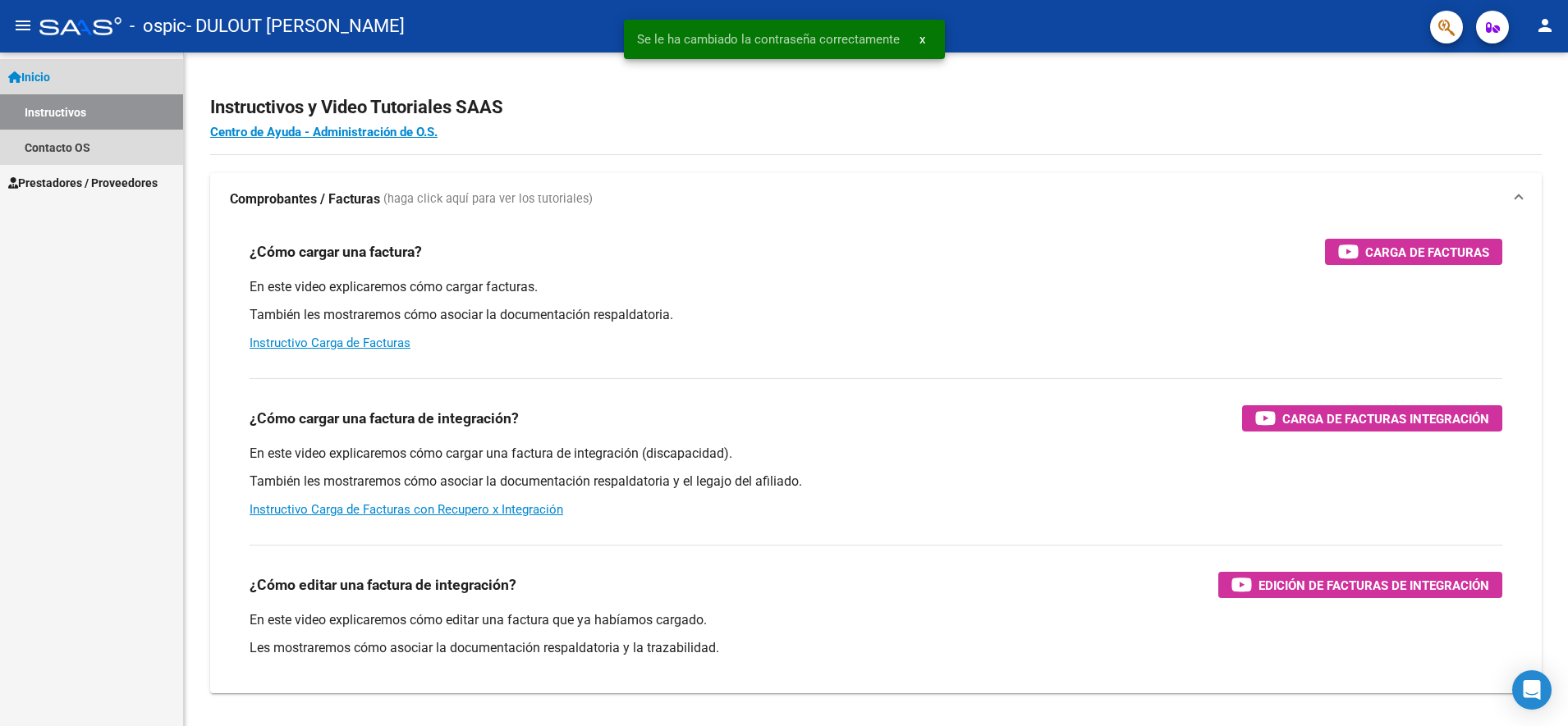
click at [140, 117] on link "Instructivos" at bounding box center [92, 111] width 183 height 35
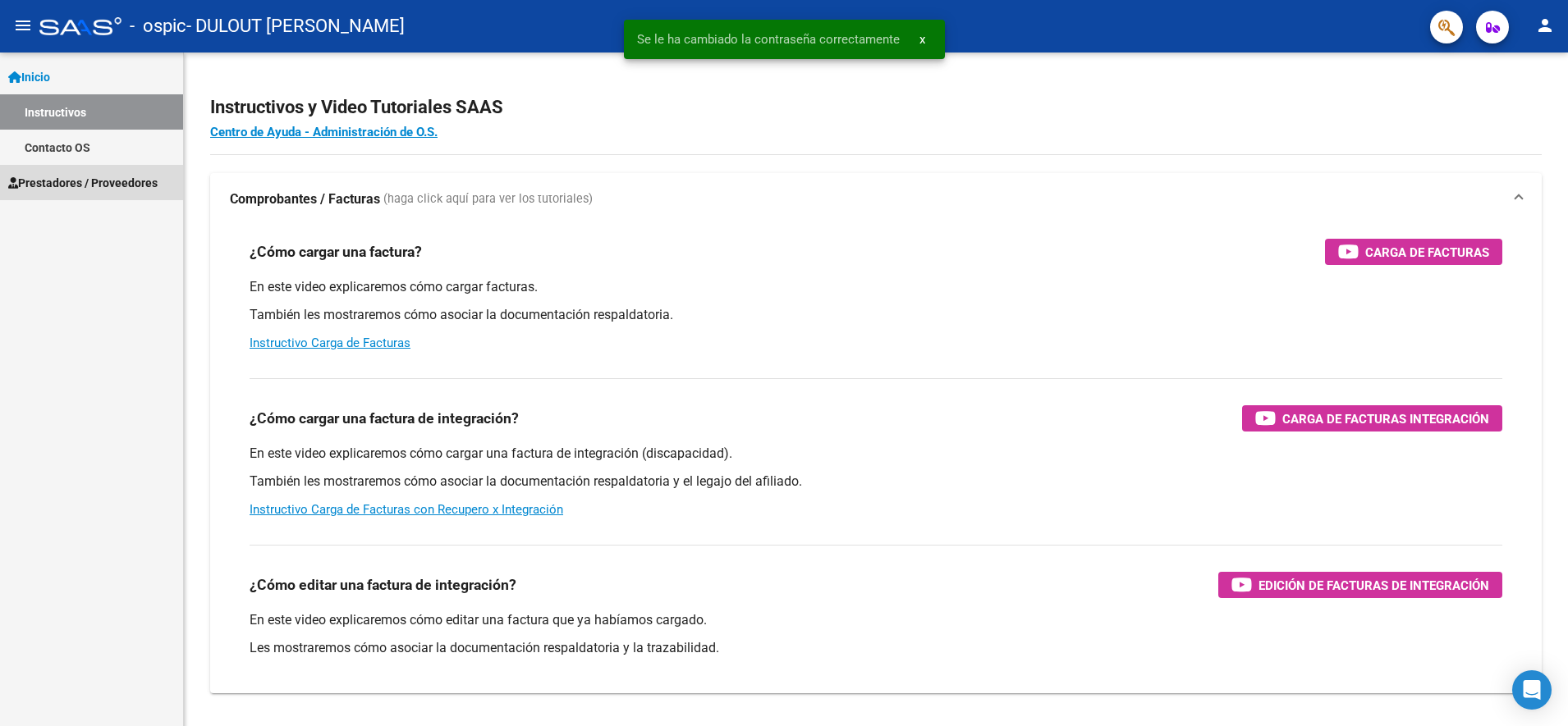
click at [125, 177] on span "Prestadores / Proveedores" at bounding box center [83, 183] width 149 height 18
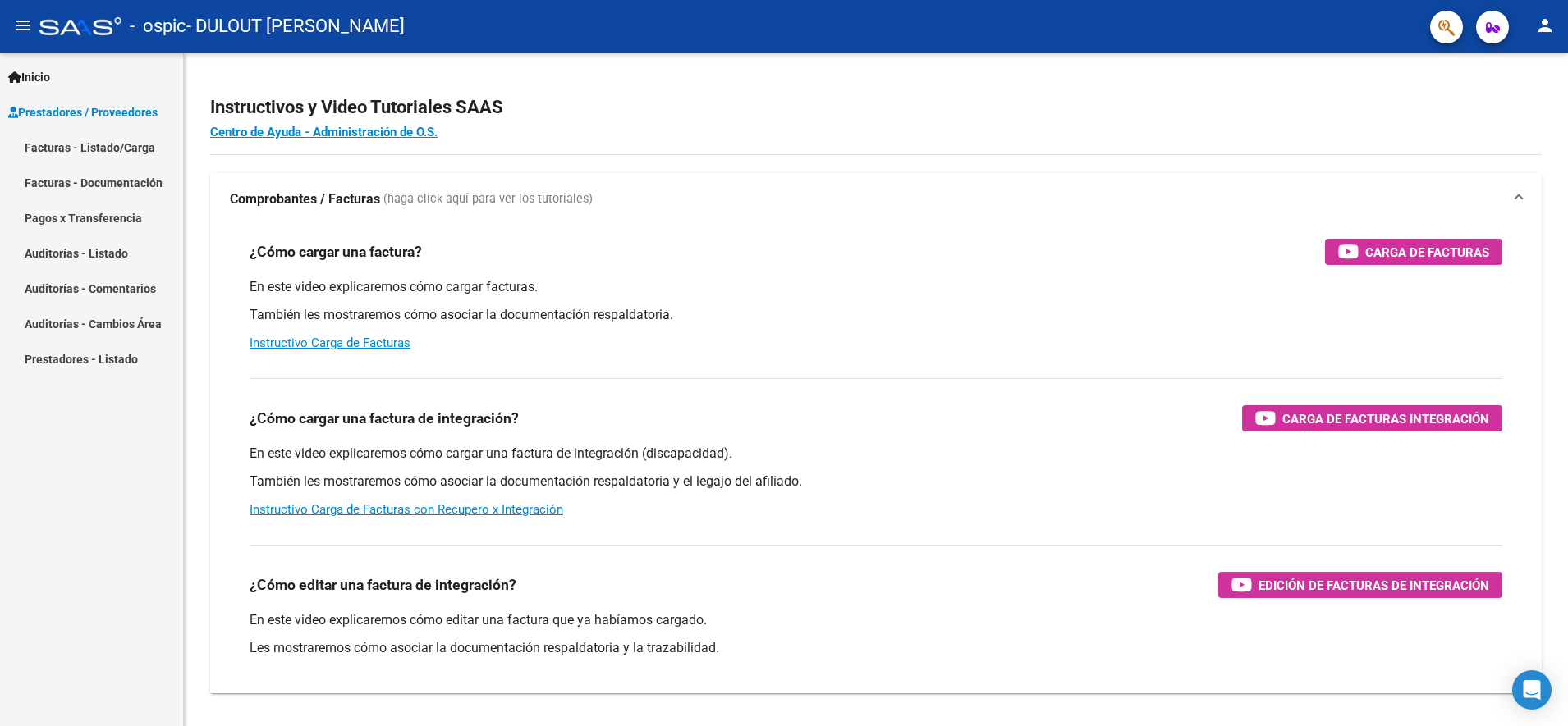
click at [129, 154] on link "Facturas - Listado/Carga" at bounding box center [92, 146] width 183 height 35
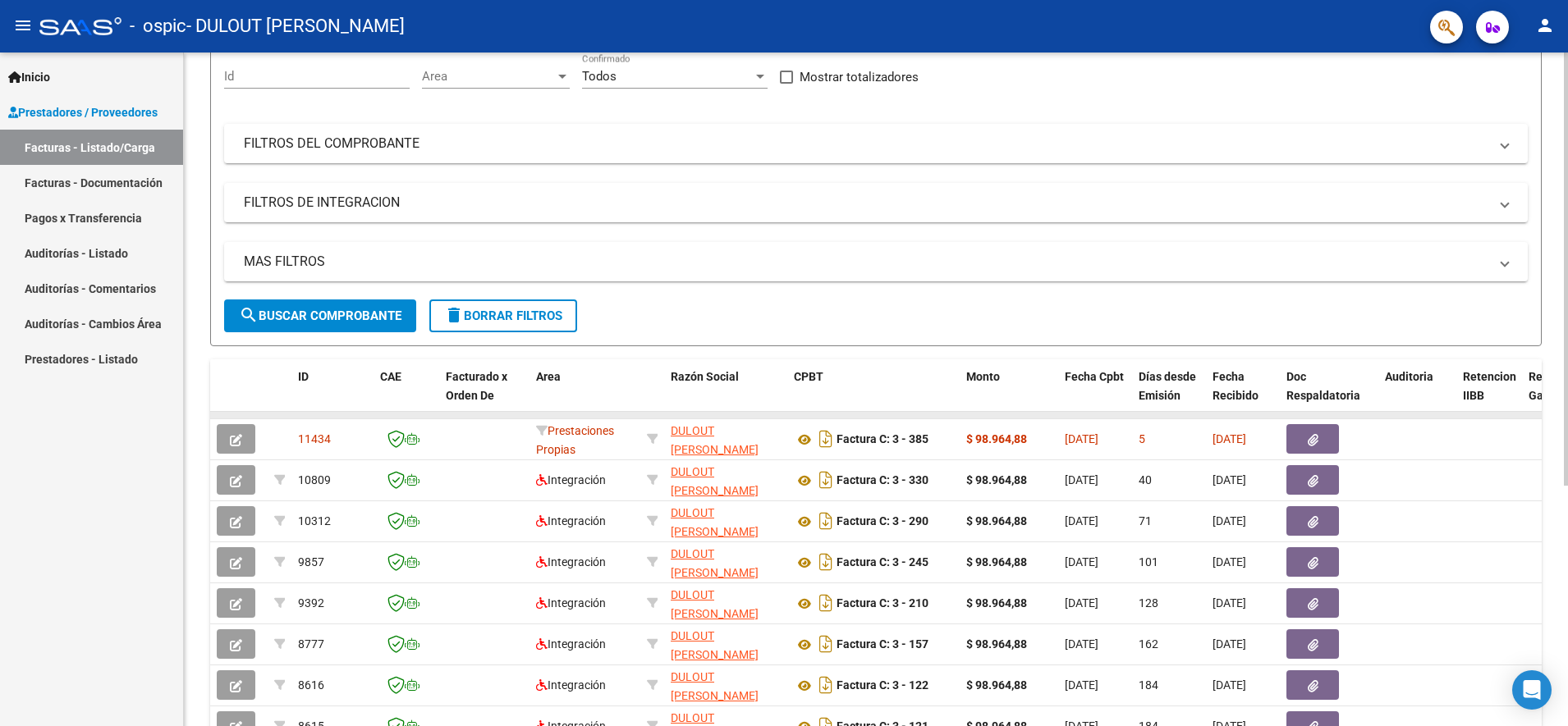
scroll to position [205, 0]
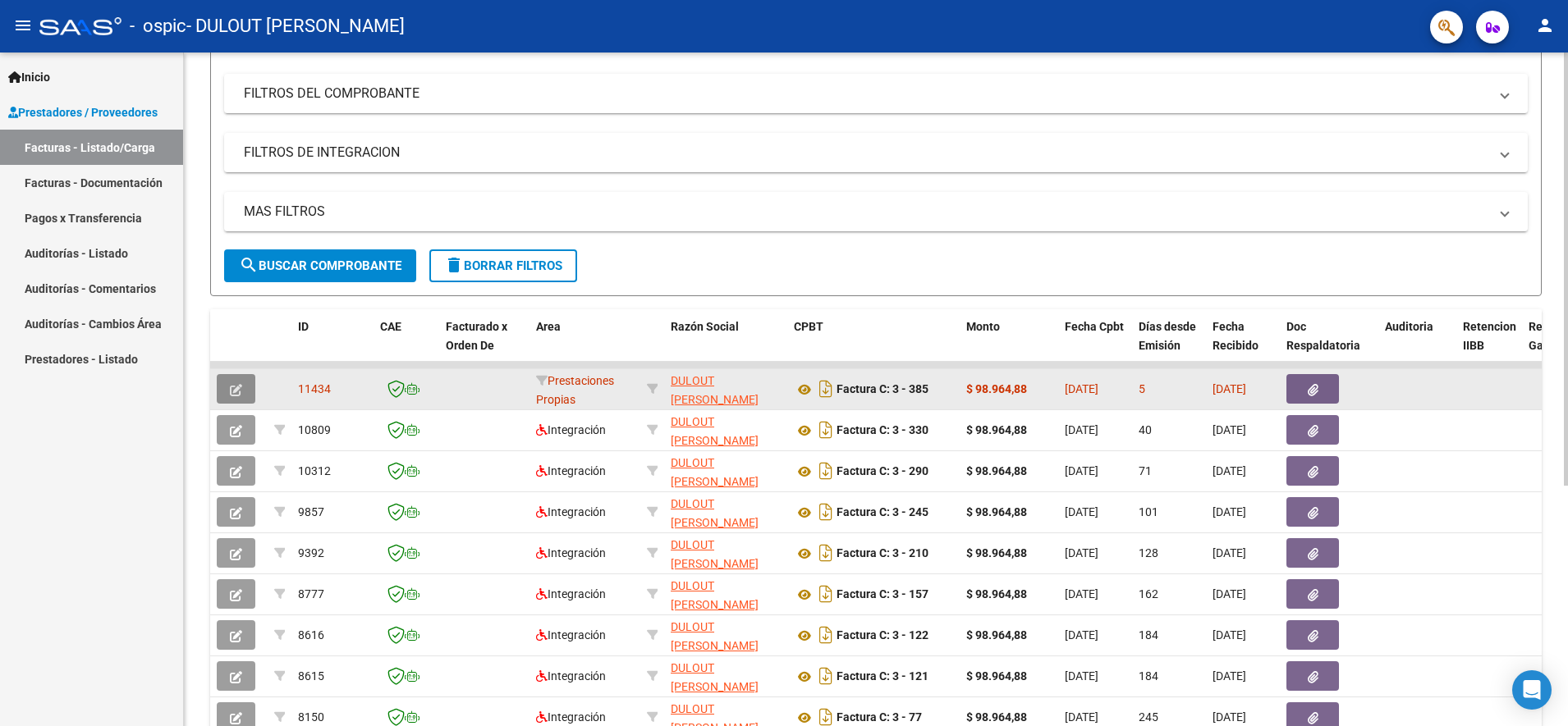
click at [233, 381] on button "button" at bounding box center [236, 388] width 39 height 30
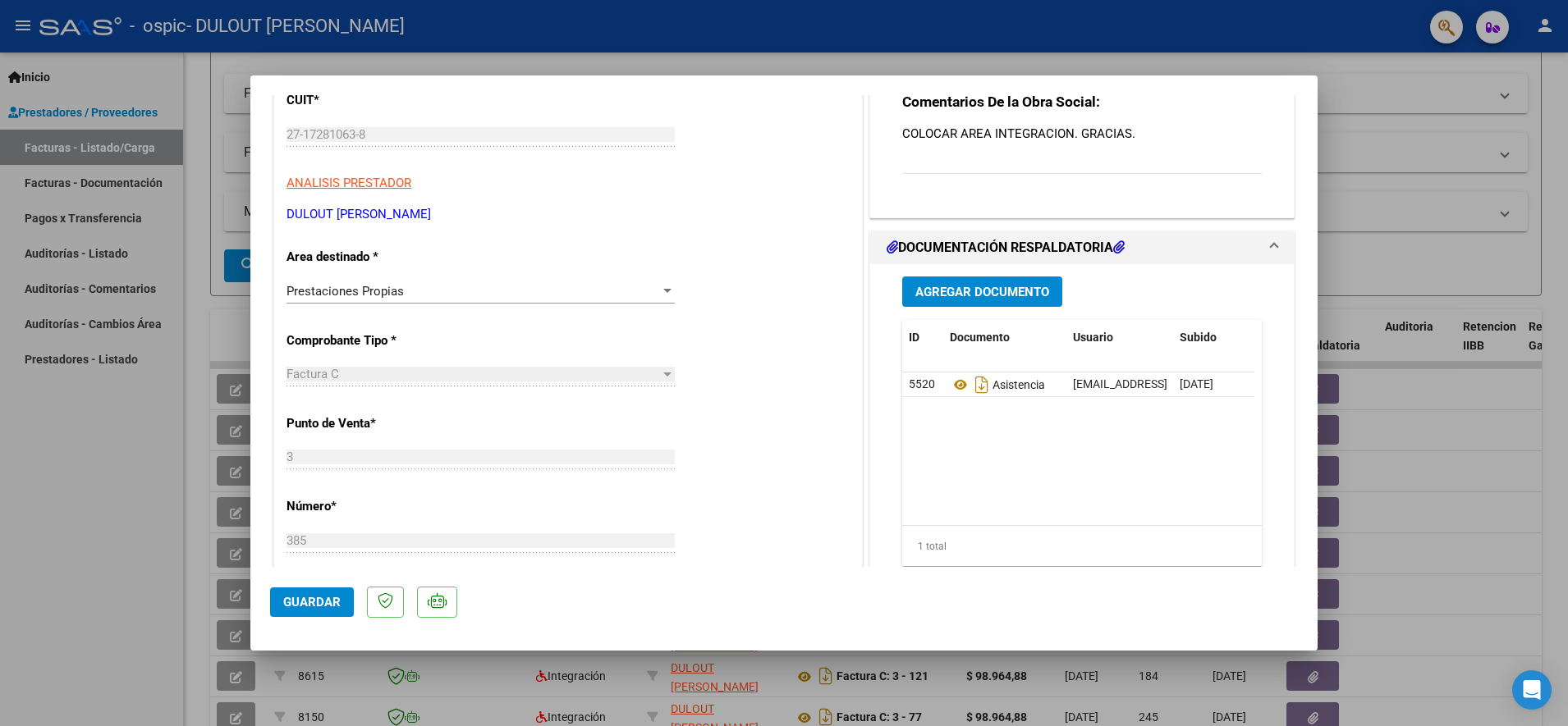
click at [435, 284] on div "Prestaciones Propias" at bounding box center [473, 291] width 373 height 14
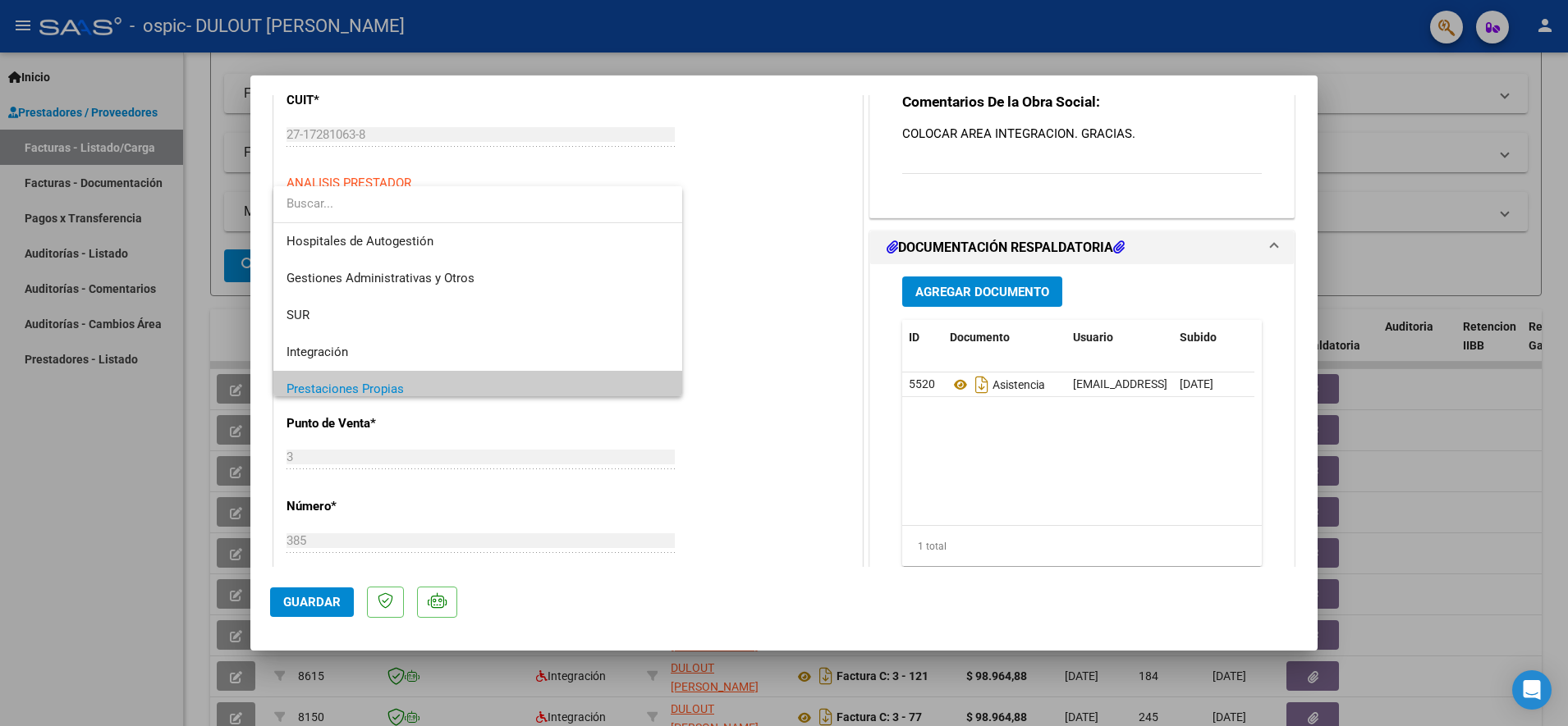
scroll to position [99, 0]
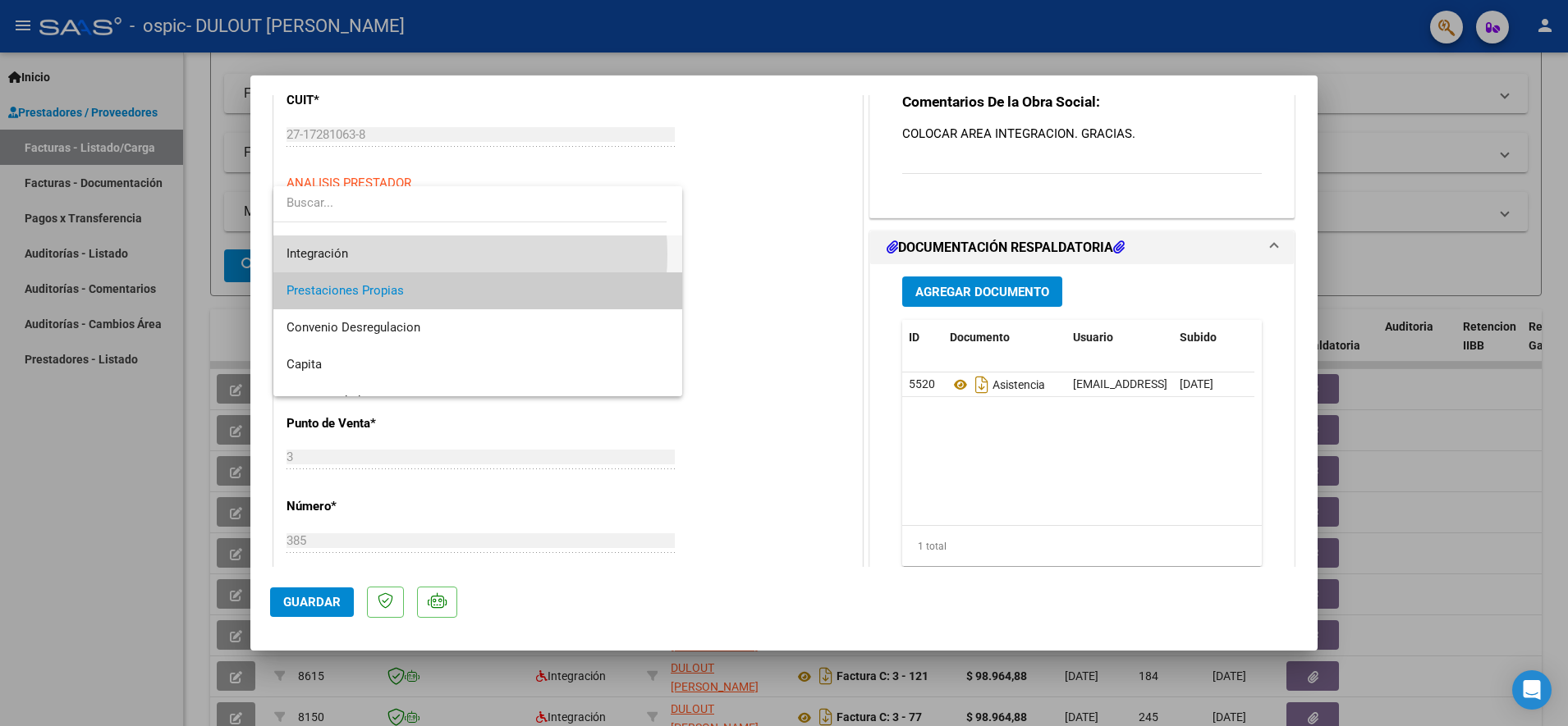
click at [419, 254] on span "Integración" at bounding box center [477, 253] width 382 height 37
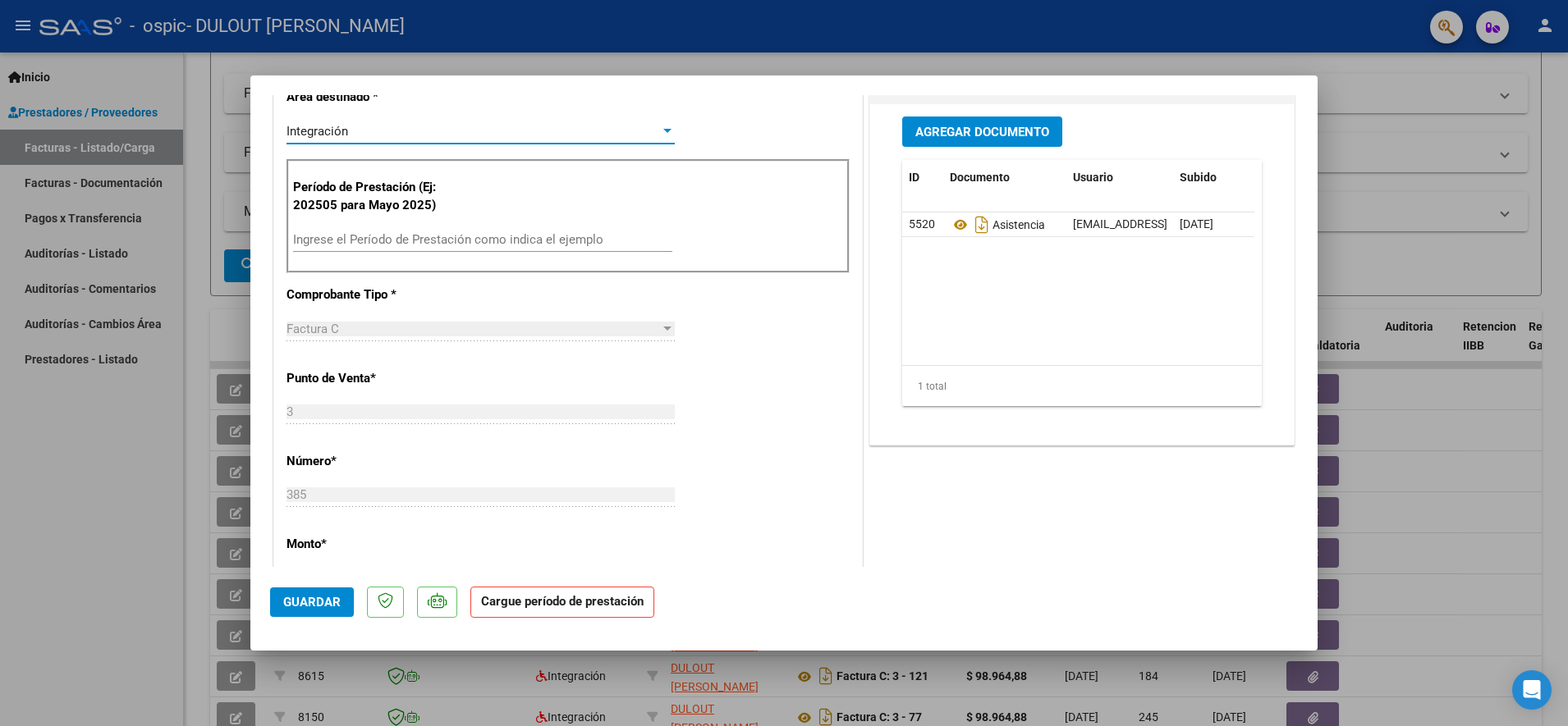
scroll to position [411, 0]
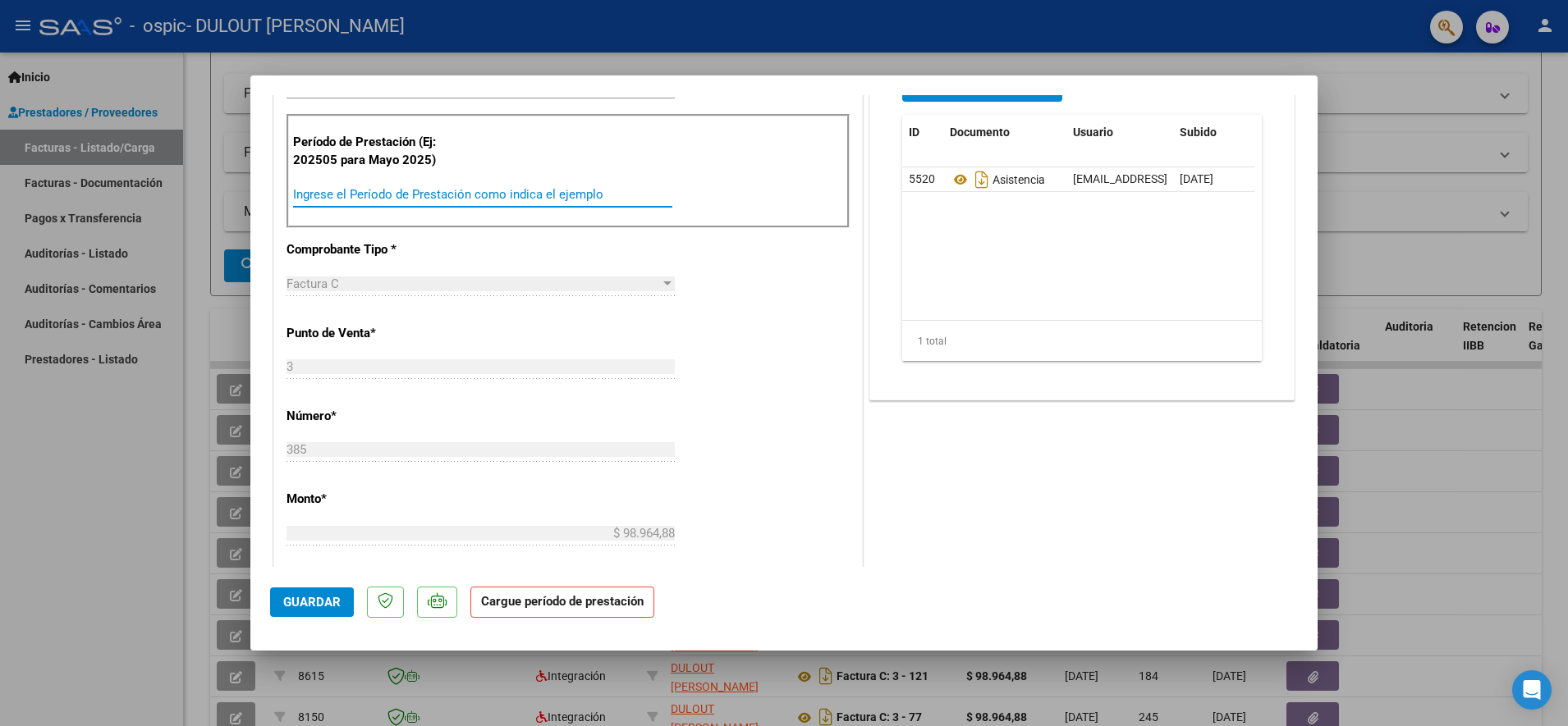
click at [448, 190] on input "Ingrese el Período de Prestación como indica el ejemplo" at bounding box center [483, 194] width 379 height 14
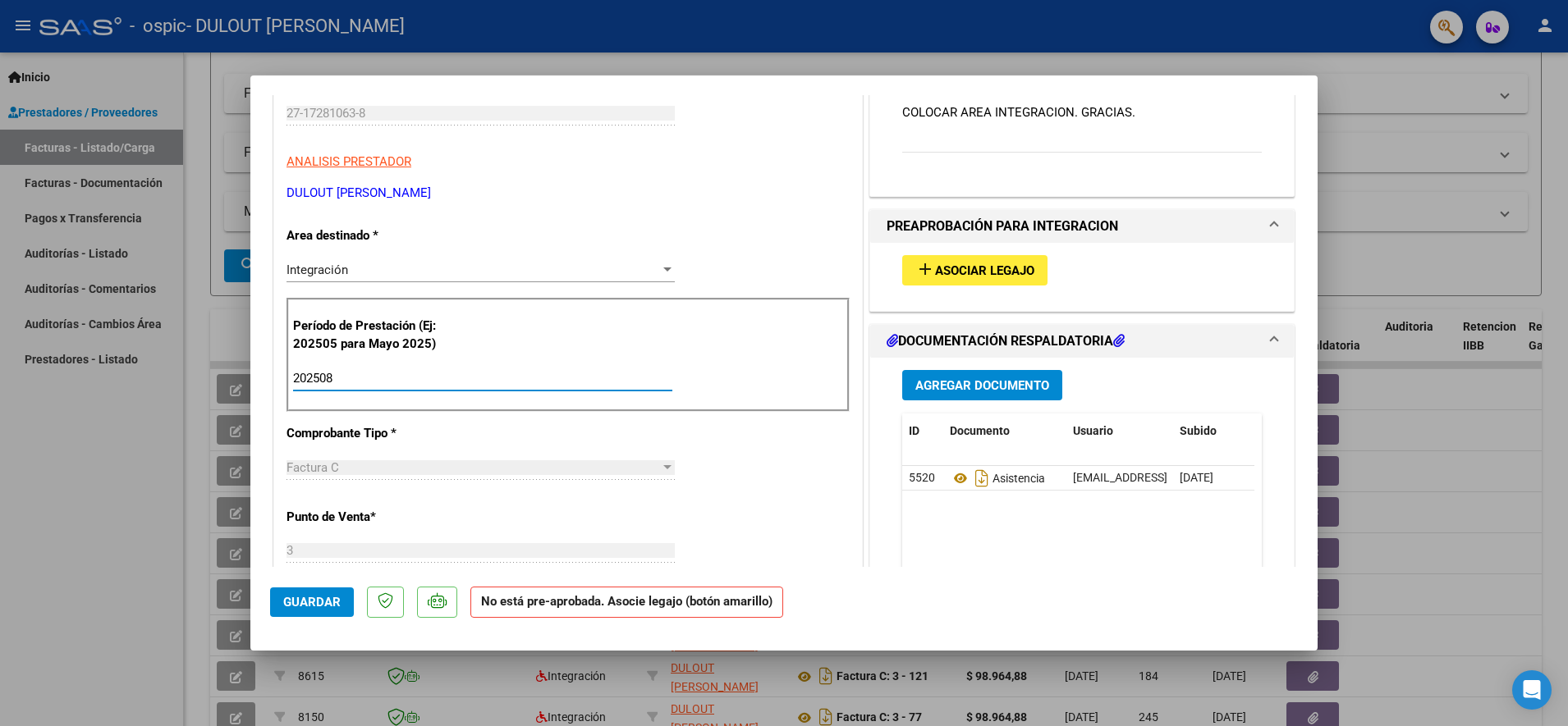
scroll to position [175, 0]
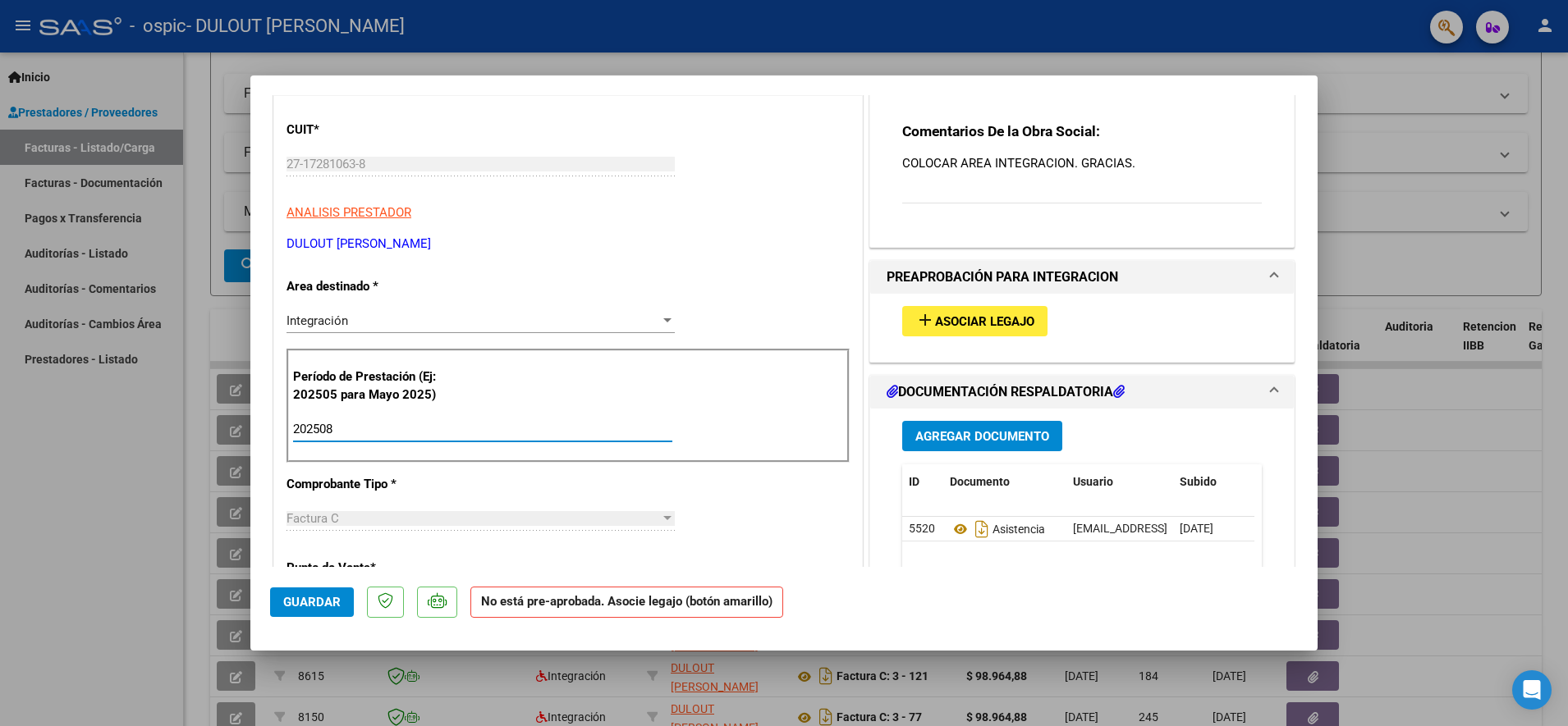
type input "202508"
click at [966, 325] on span "Asociar Legajo" at bounding box center [984, 322] width 99 height 14
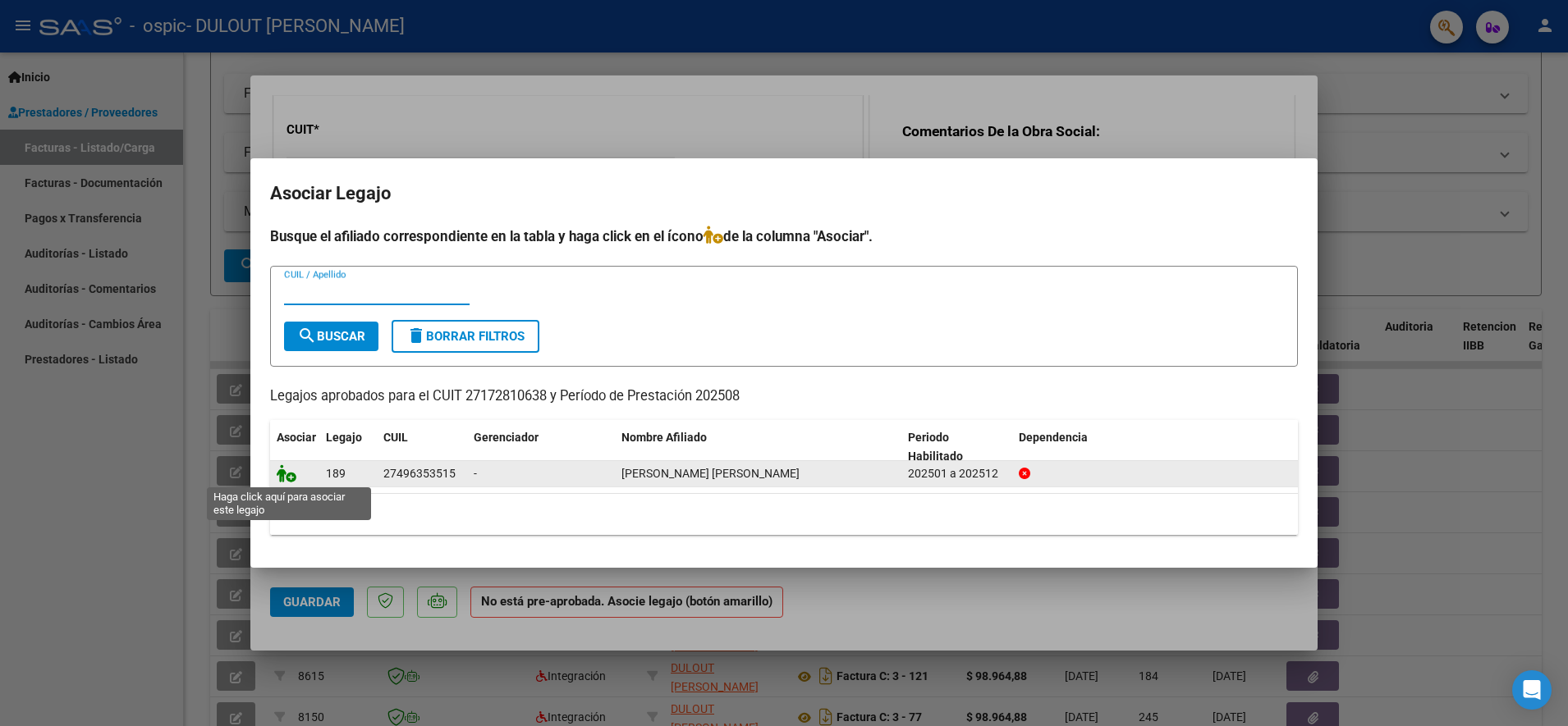
click at [294, 479] on icon at bounding box center [287, 474] width 20 height 18
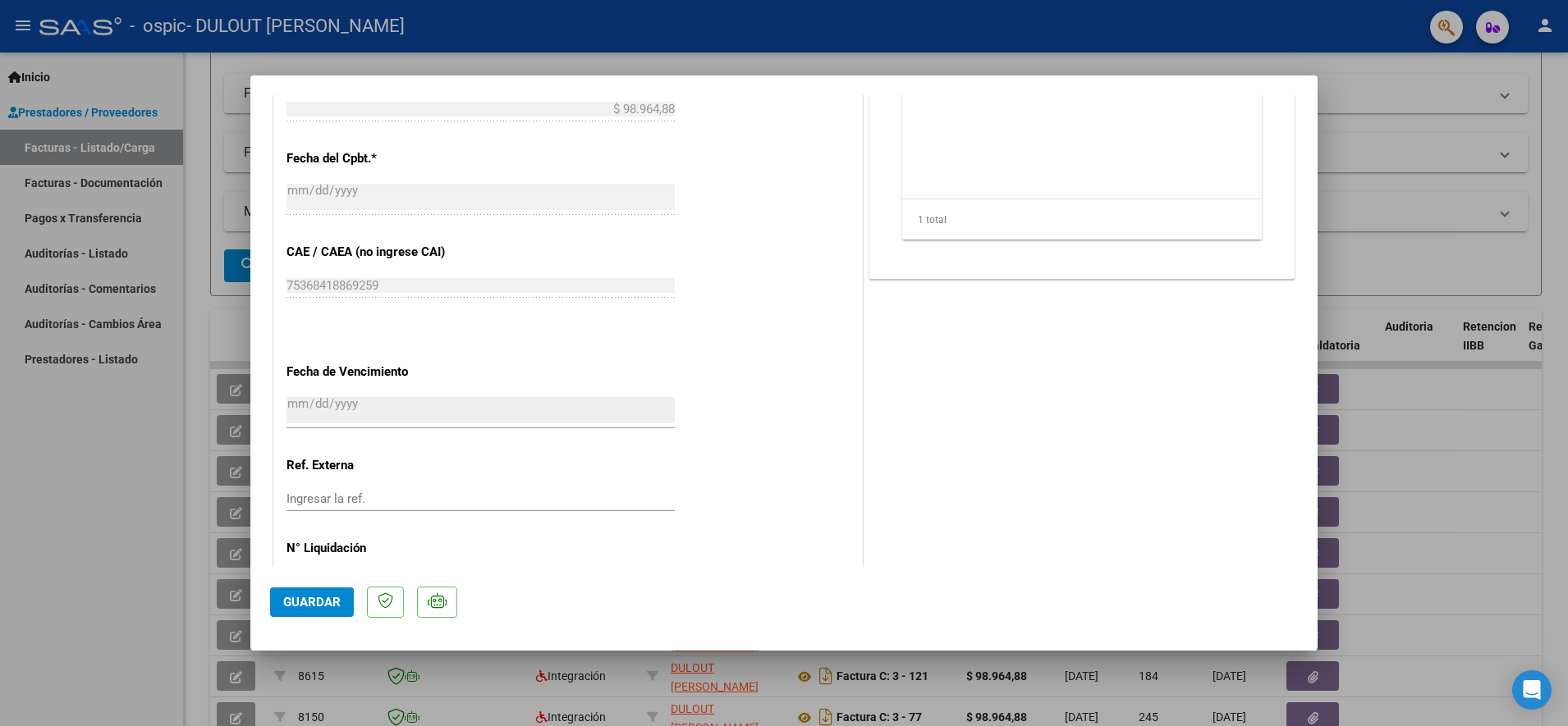
scroll to position [688, 0]
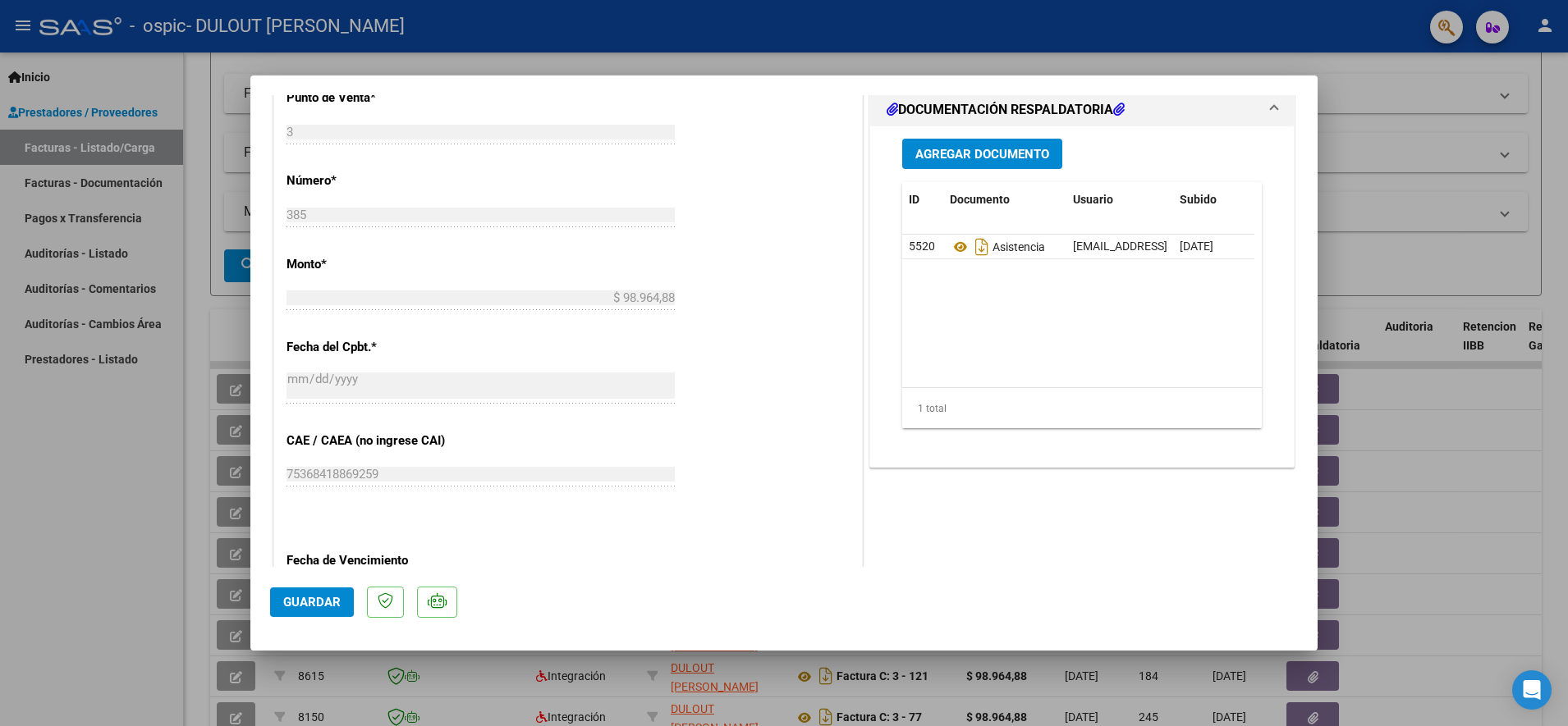
click at [306, 595] on span "Guardar" at bounding box center [312, 602] width 58 height 14
click at [1361, 271] on div at bounding box center [784, 363] width 1568 height 726
type input "$ 0,00"
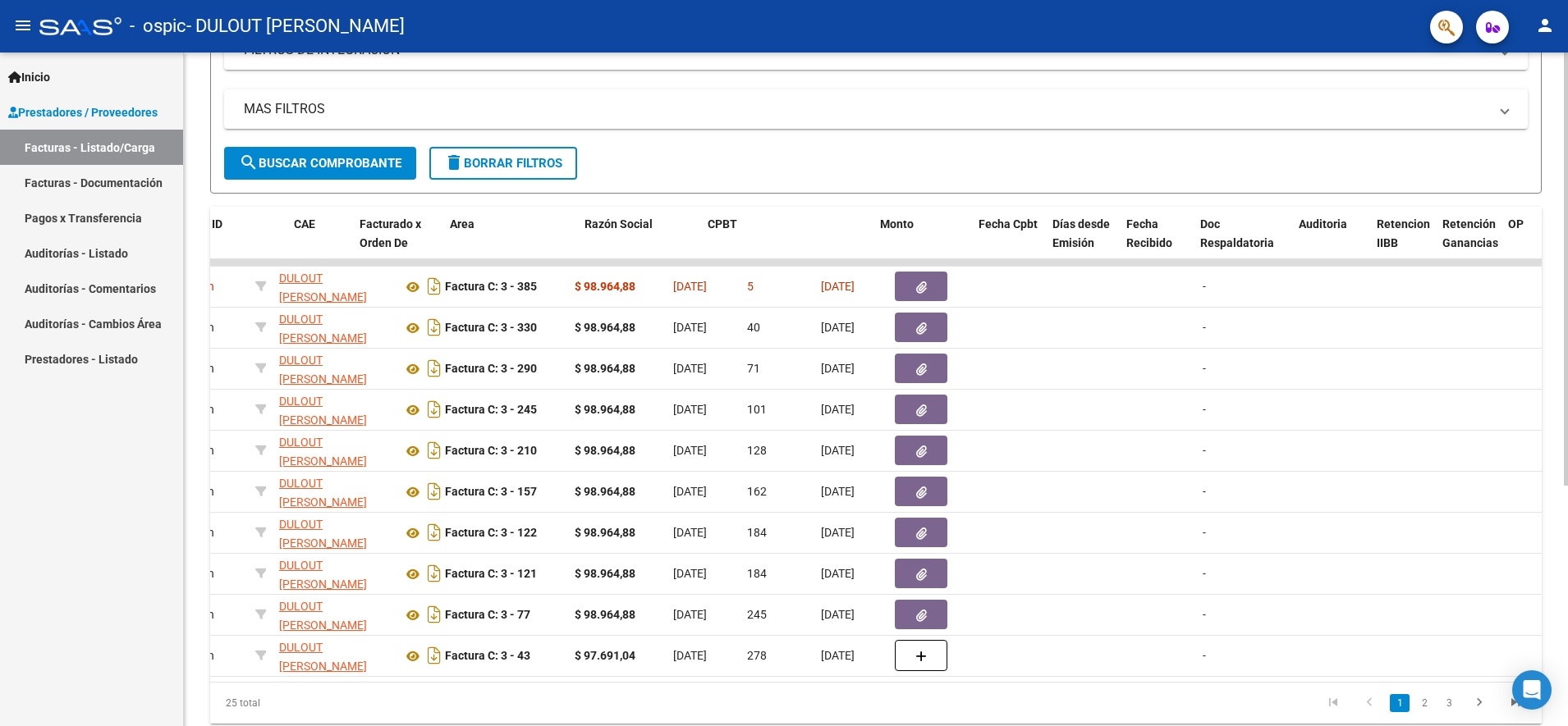
scroll to position [0, 0]
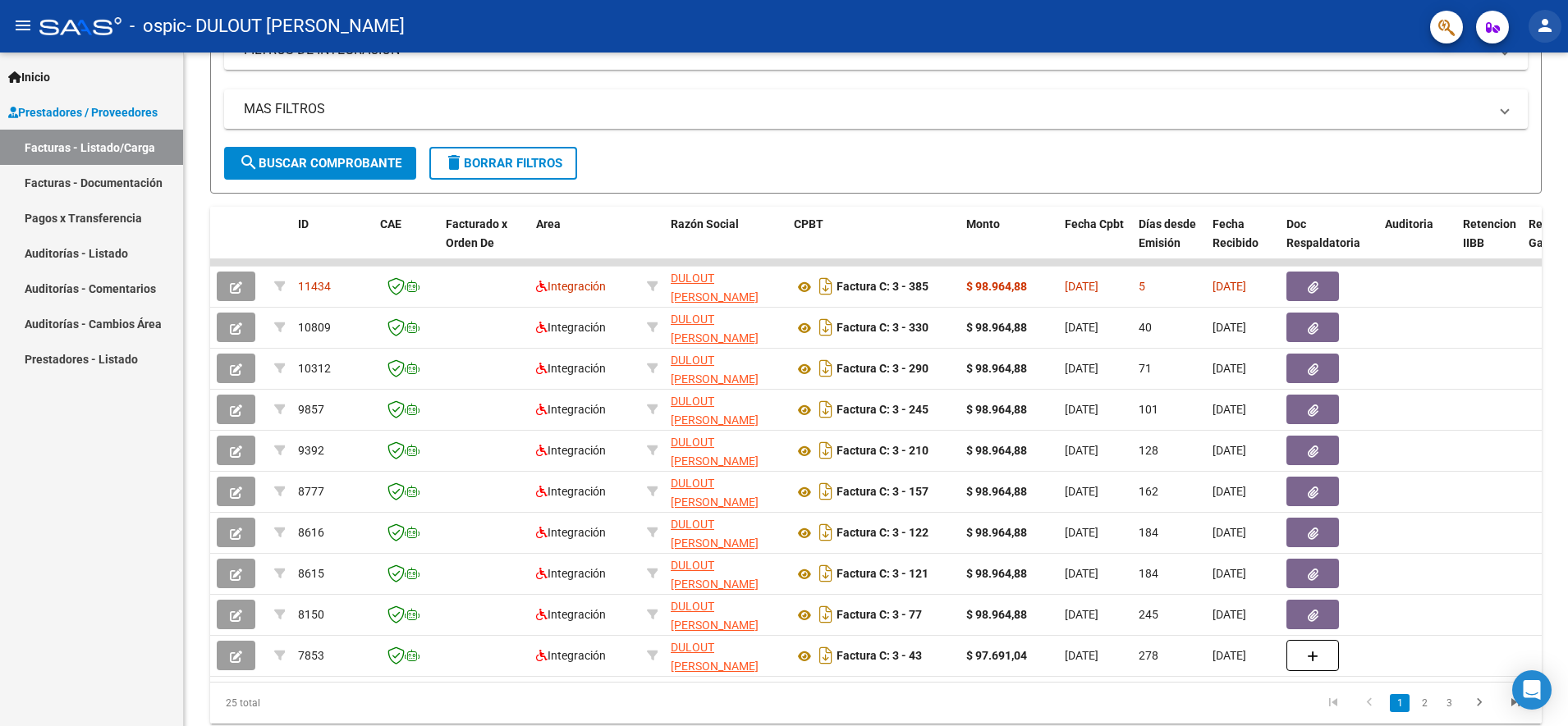
click at [1551, 27] on mat-icon "person" at bounding box center [1545, 25] width 20 height 20
click at [1525, 103] on button "exit_to_app Salir" at bounding box center [1510, 109] width 100 height 40
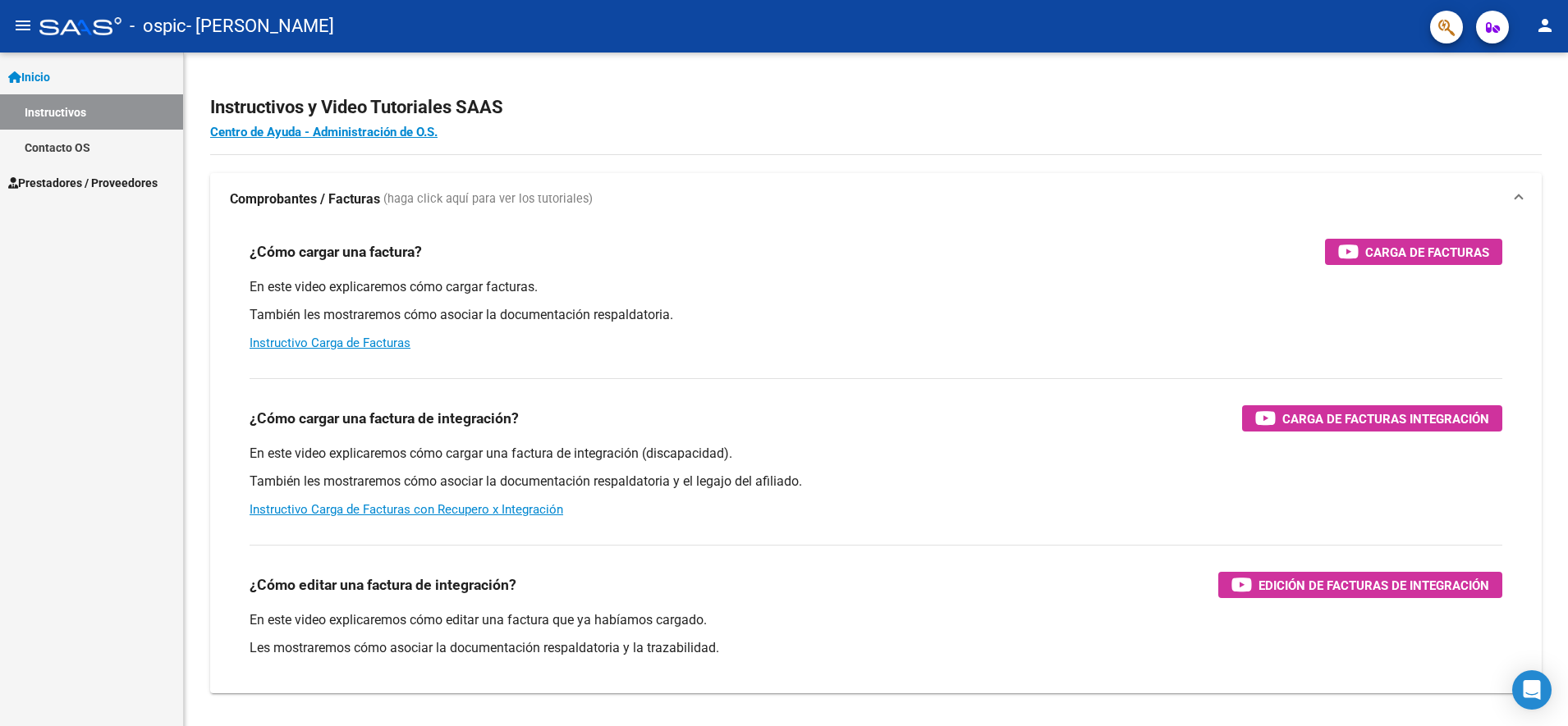
click at [83, 176] on span "Prestadores / Proveedores" at bounding box center [83, 183] width 149 height 18
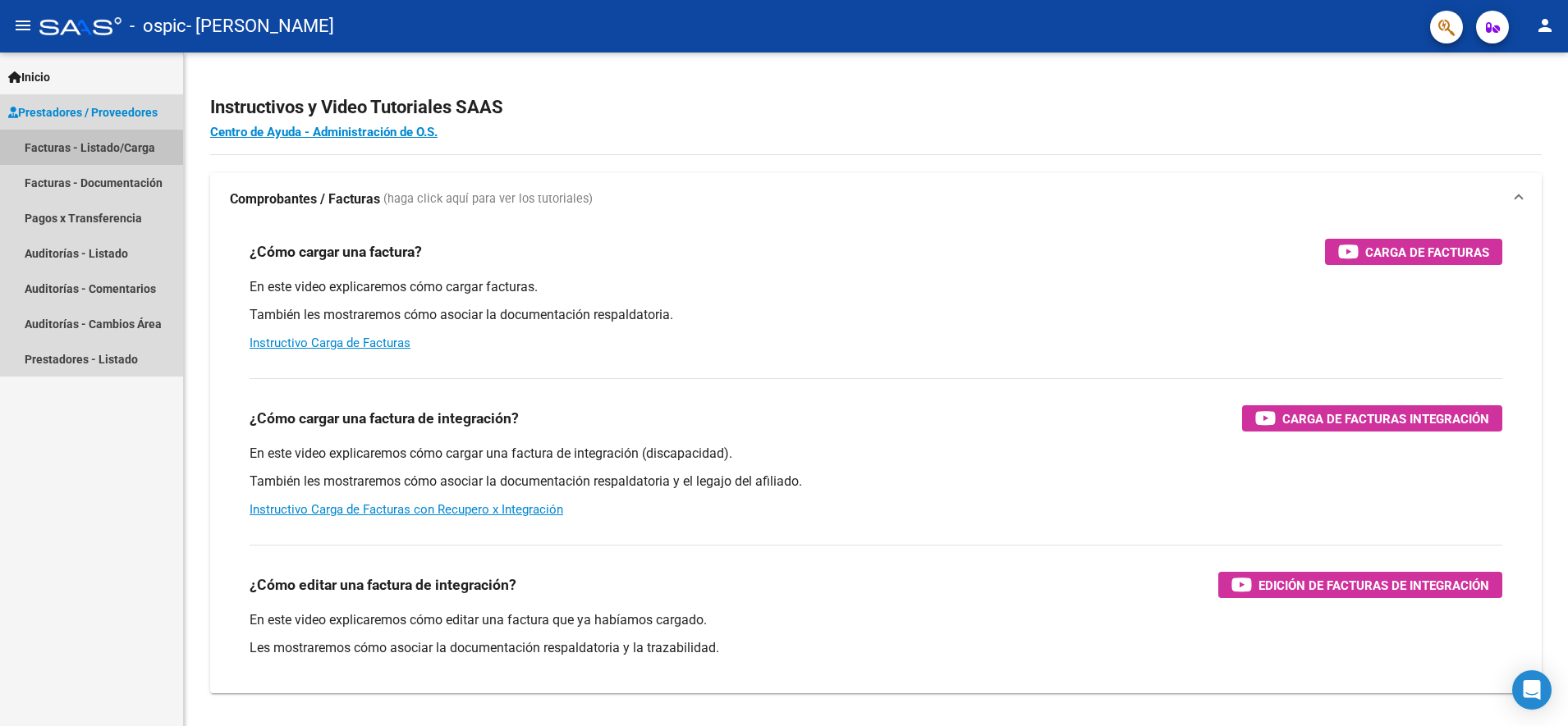
click at [85, 147] on link "Facturas - Listado/Carga" at bounding box center [92, 146] width 183 height 35
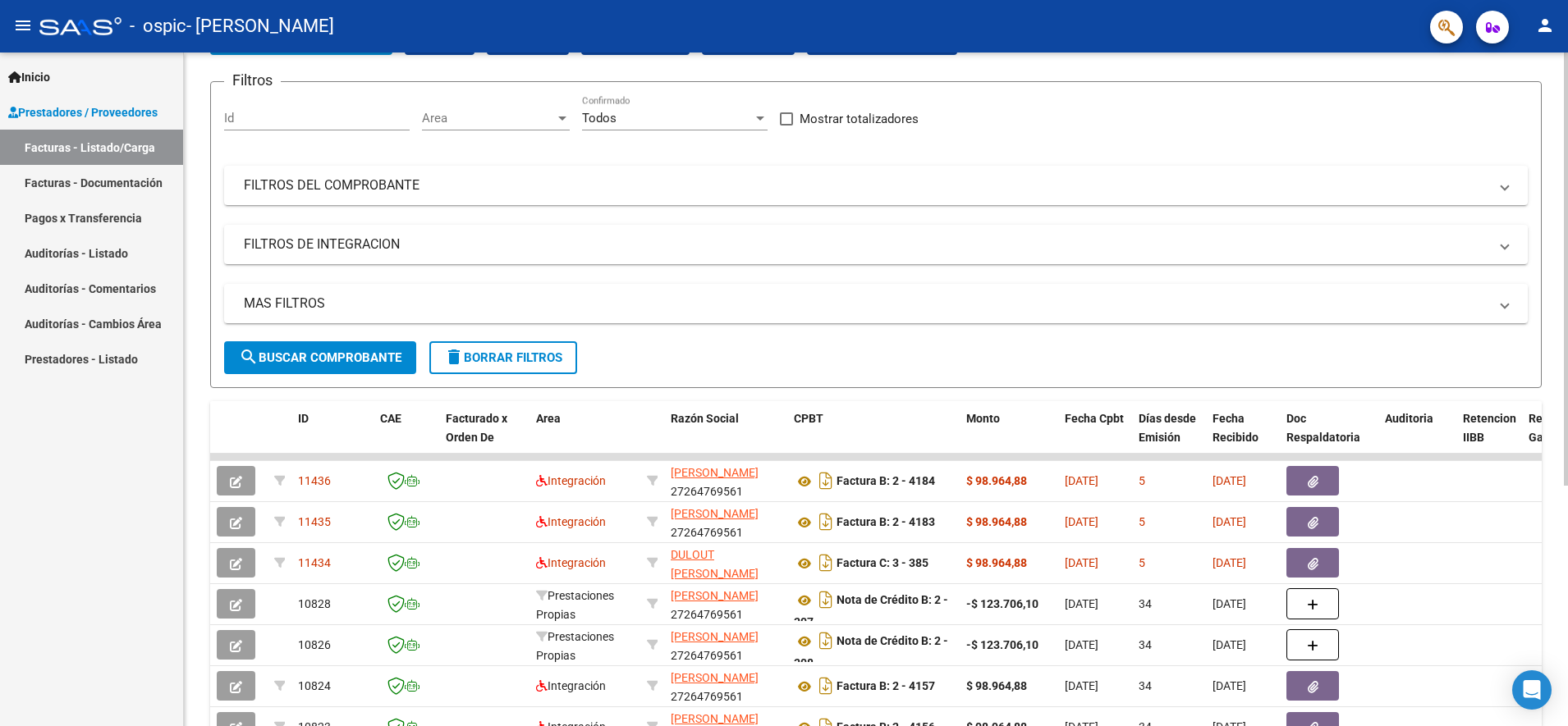
scroll to position [205, 0]
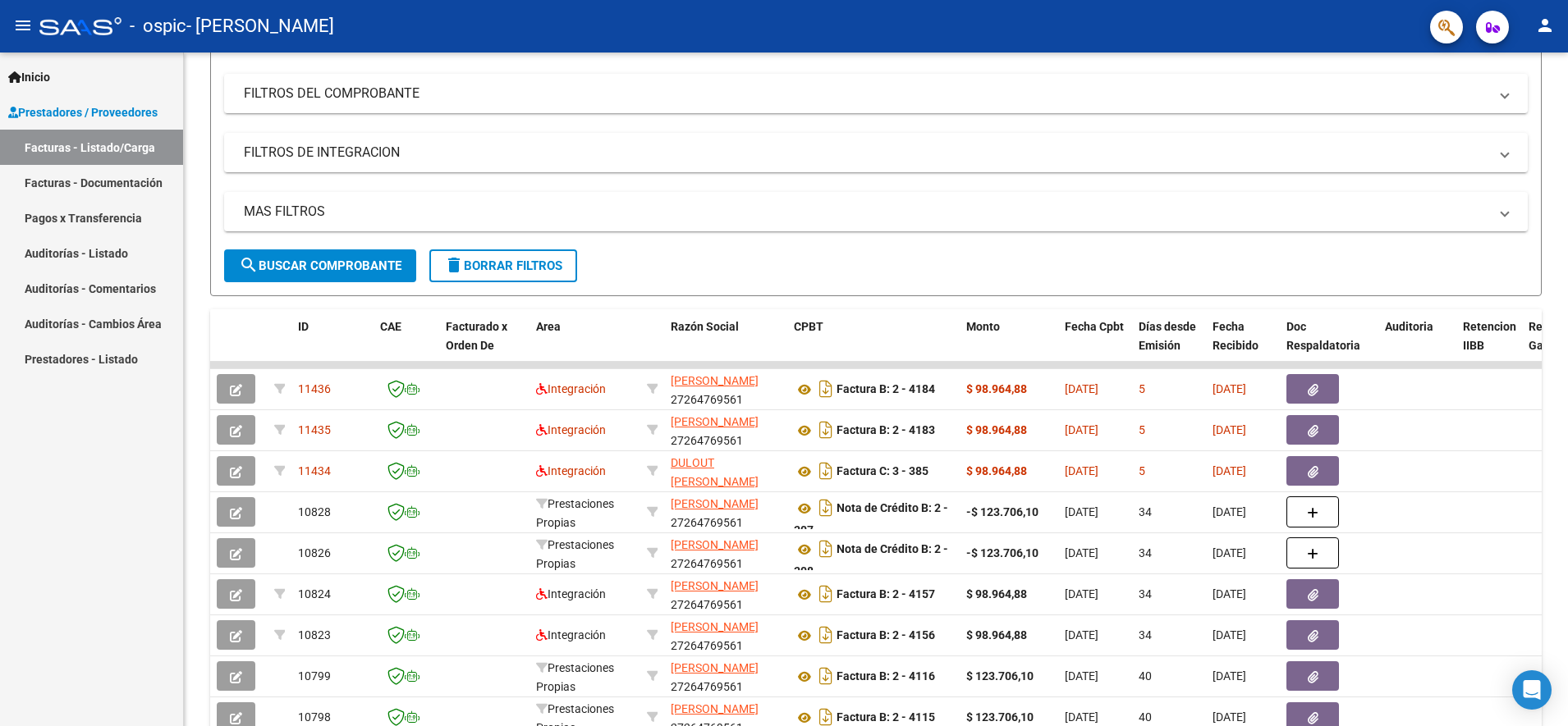
click at [1551, 31] on mat-icon "person" at bounding box center [1545, 25] width 20 height 20
click at [1492, 111] on button "exit_to_app Salir" at bounding box center [1510, 109] width 100 height 40
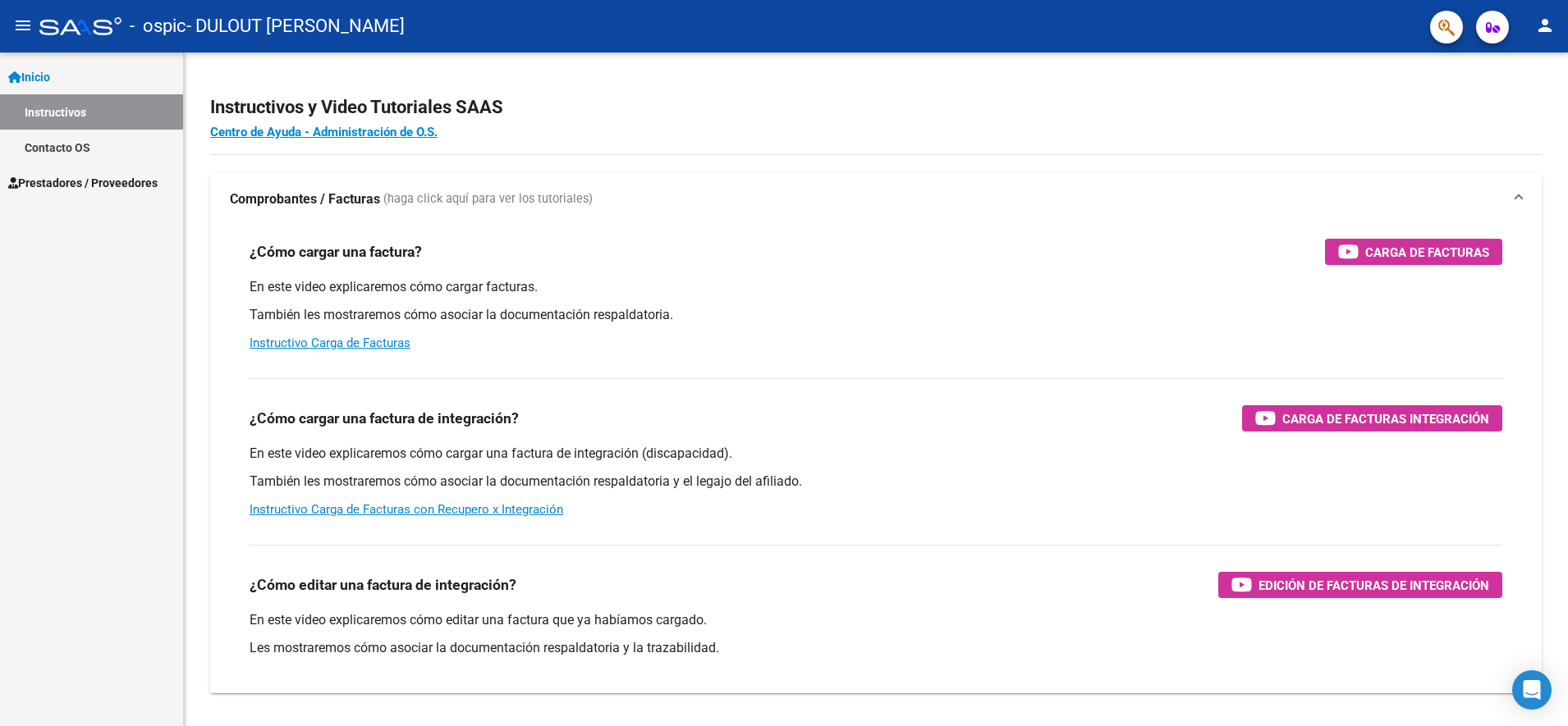
click at [100, 169] on link "Prestadores / Proveedores" at bounding box center [92, 182] width 183 height 35
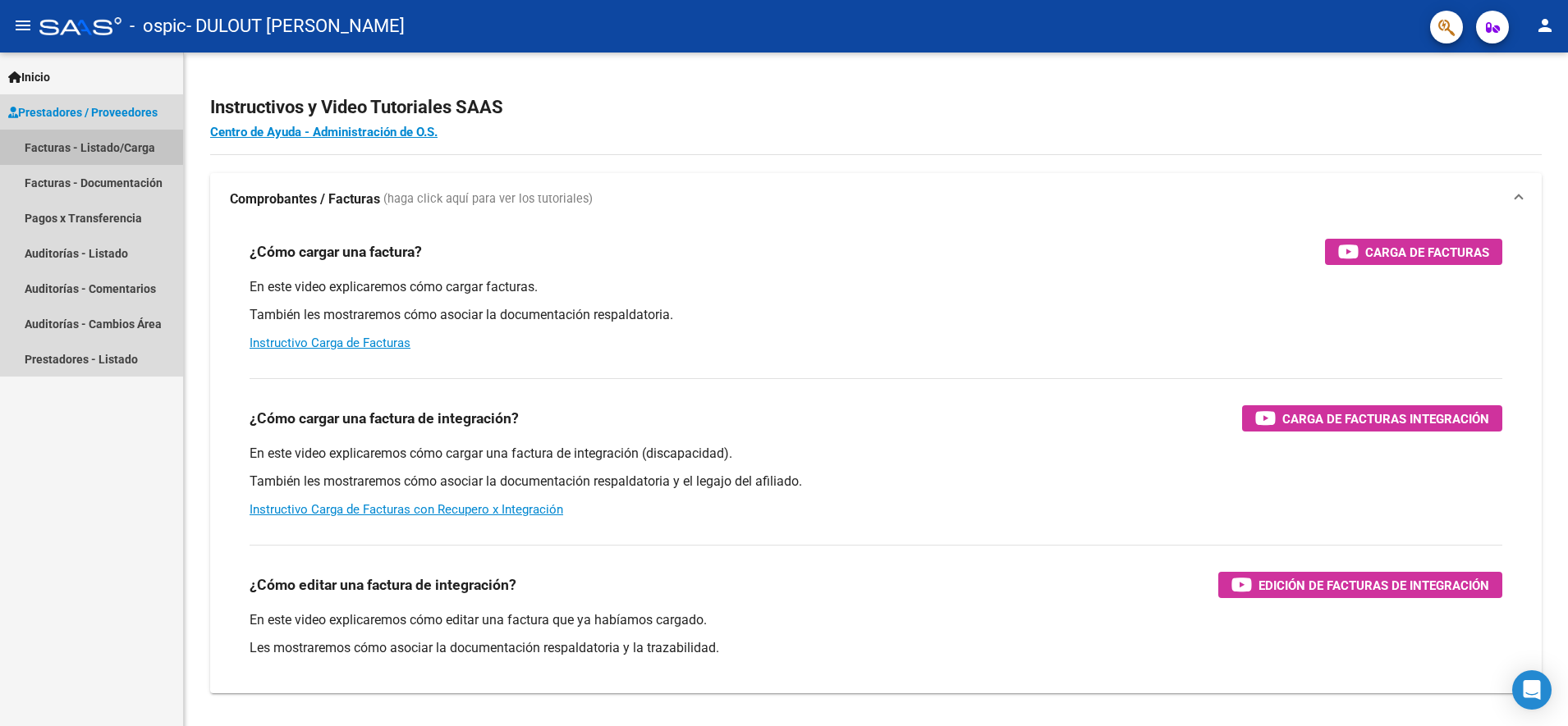
click at [86, 146] on link "Facturas - Listado/Carga" at bounding box center [92, 146] width 183 height 35
